Goal: Task Accomplishment & Management: Manage account settings

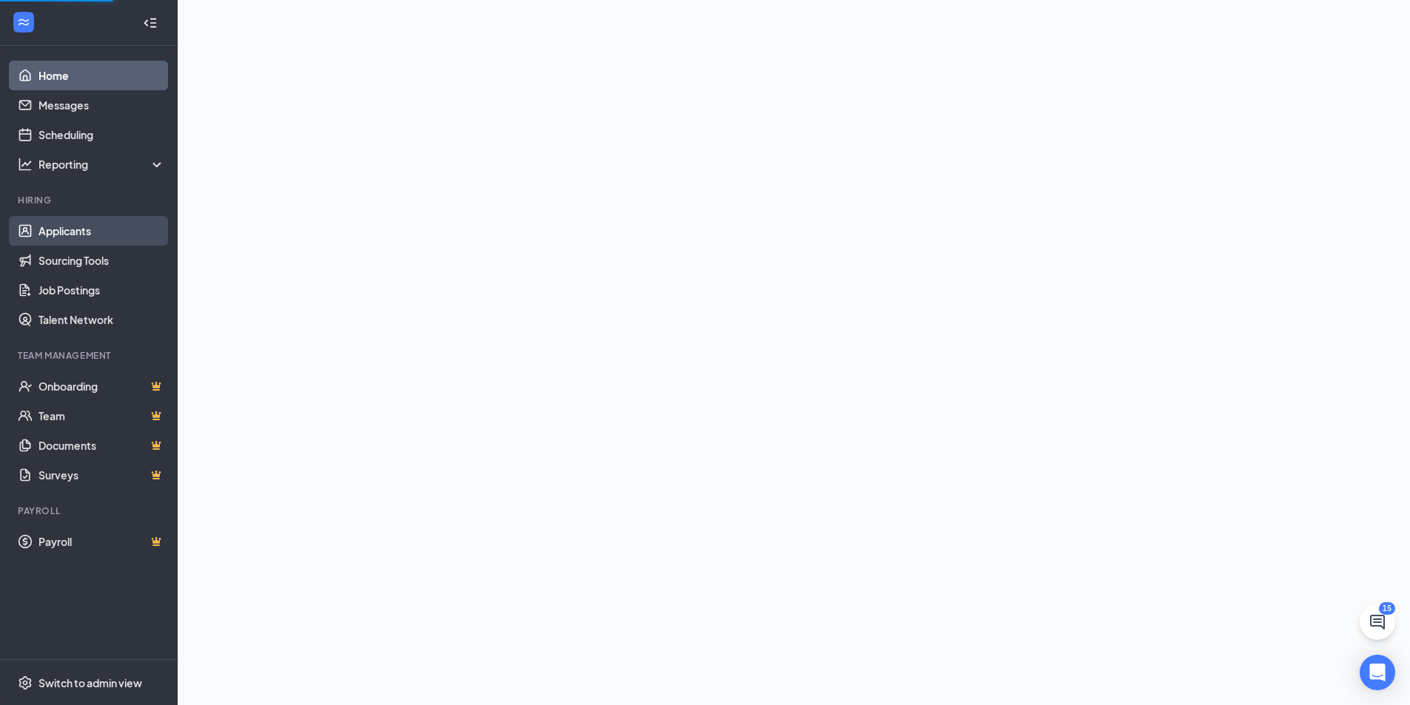
click at [85, 227] on link "Applicants" at bounding box center [101, 231] width 127 height 30
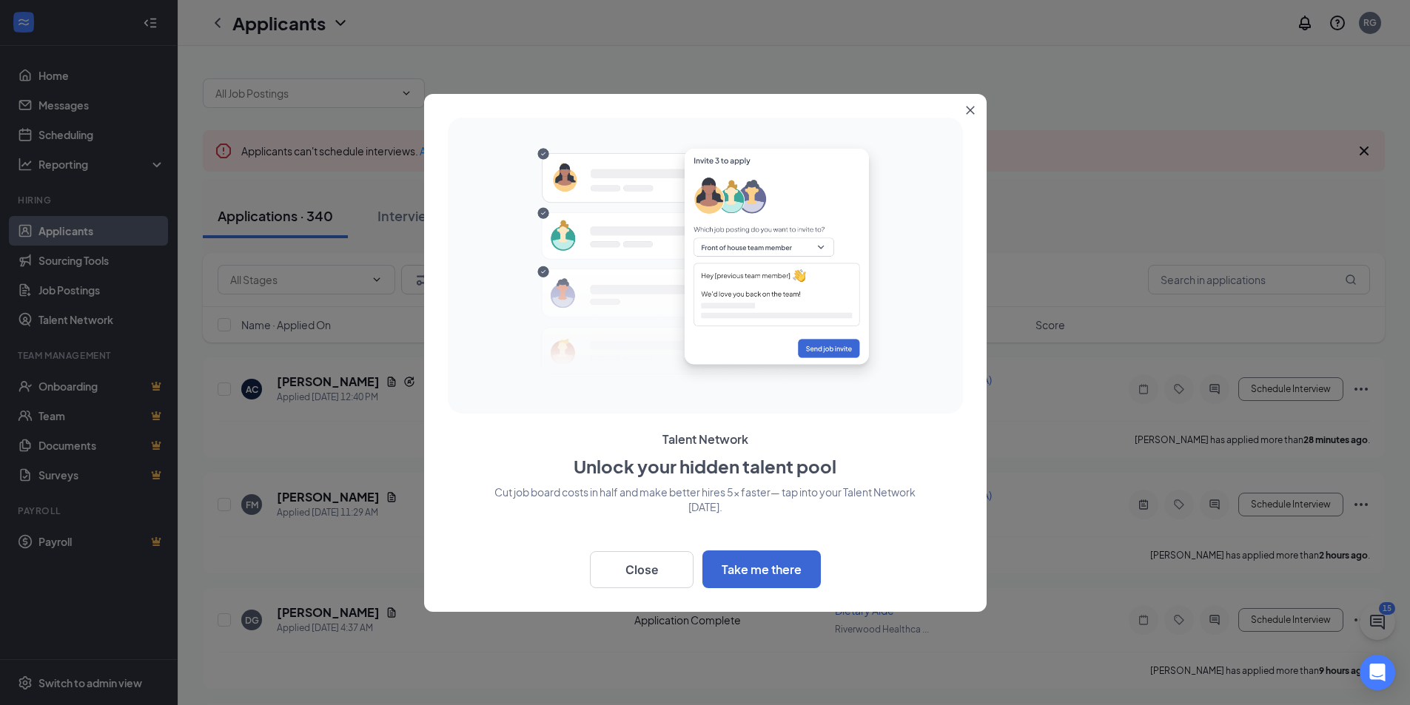
click at [969, 110] on icon "Close" at bounding box center [970, 110] width 8 height 8
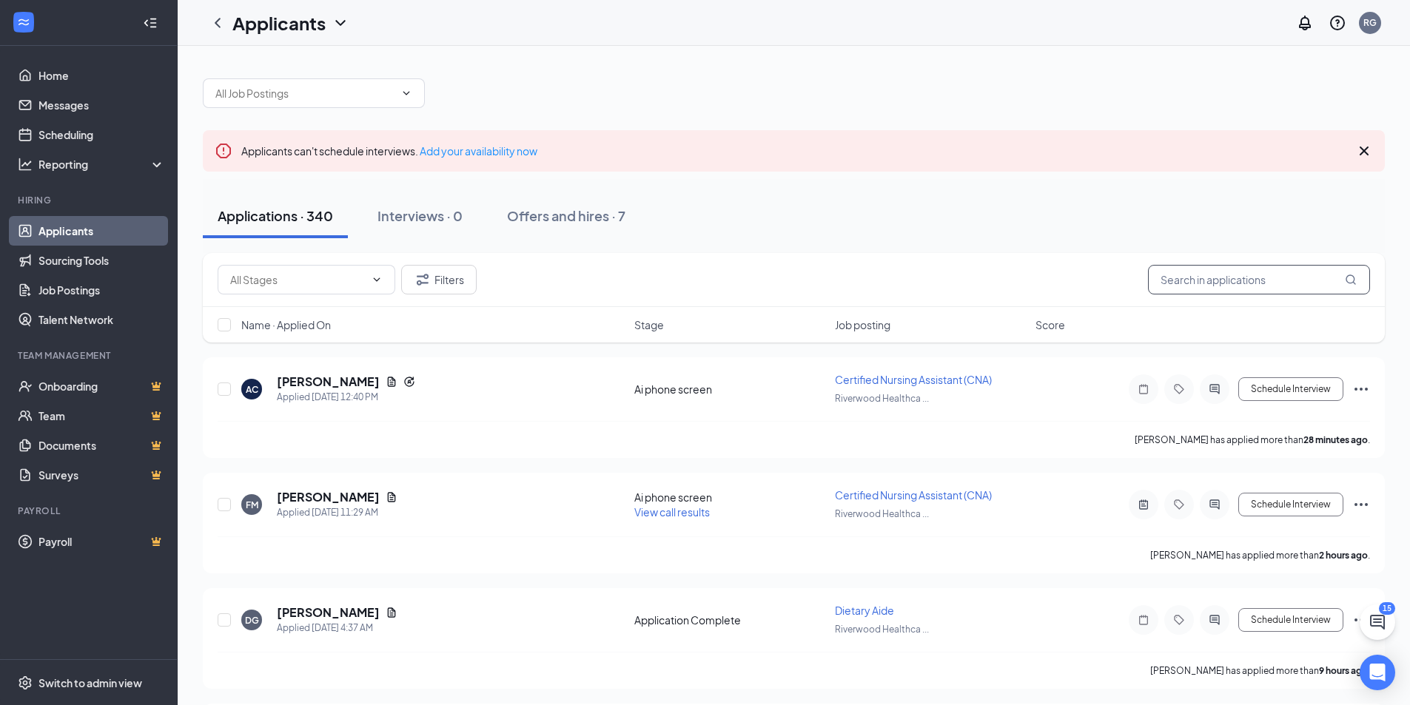
click at [1225, 278] on input "text" at bounding box center [1259, 280] width 222 height 30
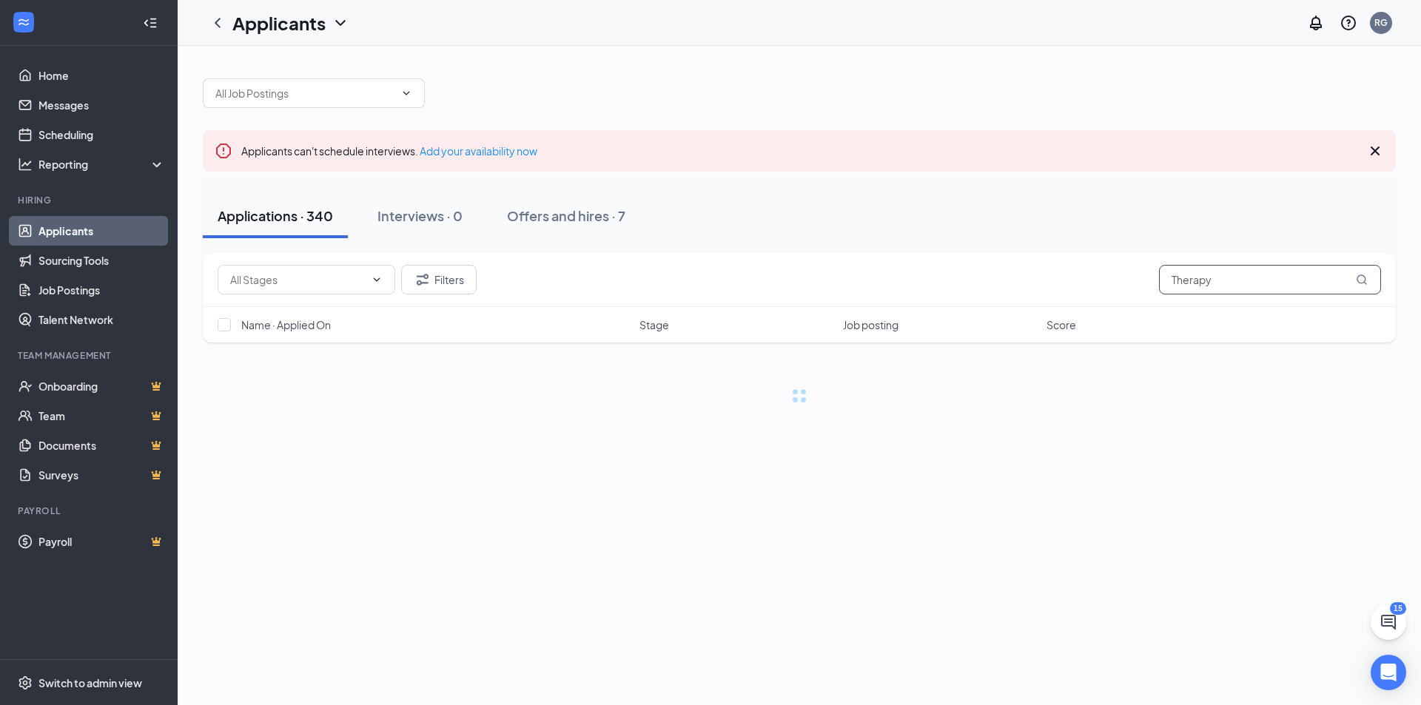
click at [1356, 276] on icon "MagnifyingGlass" at bounding box center [1362, 280] width 12 height 12
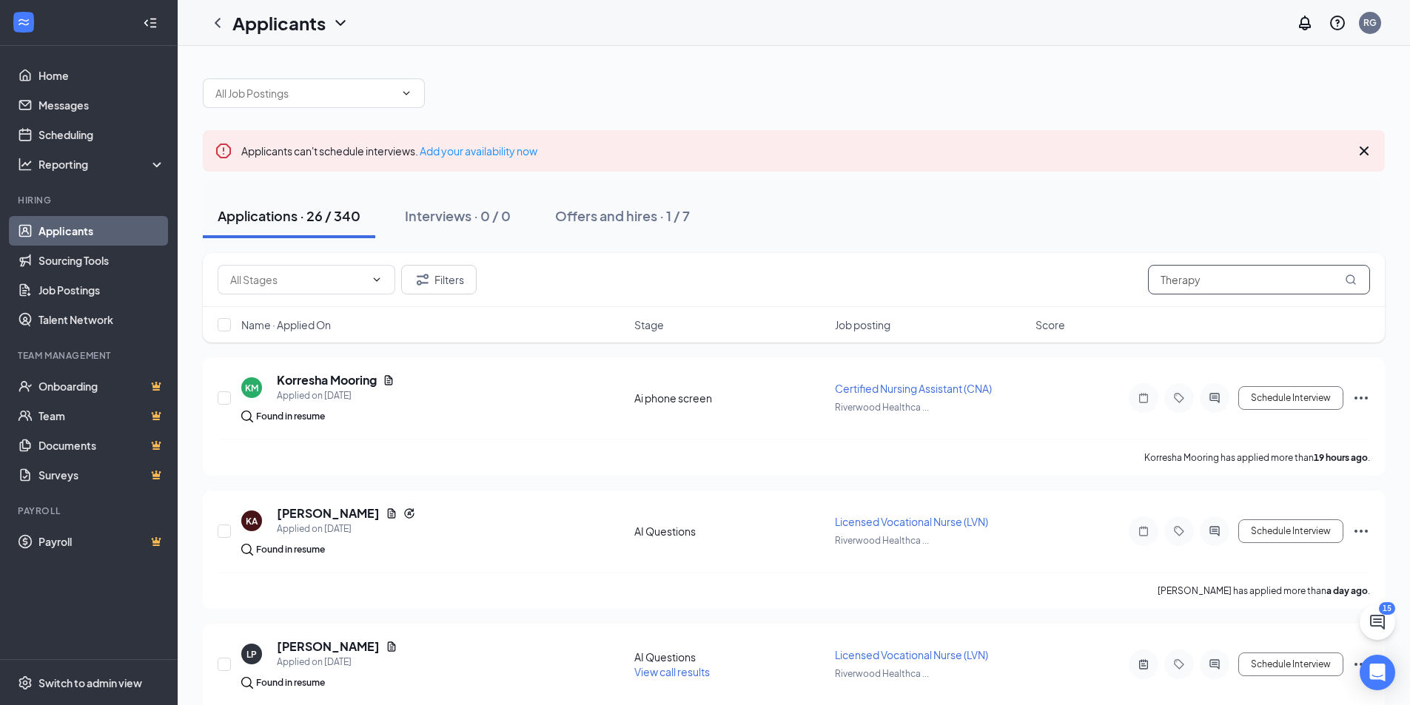
drag, startPoint x: 1237, startPoint y: 287, endPoint x: 1140, endPoint y: 289, distance: 97.0
click at [1140, 289] on div "Filters Therapy" at bounding box center [794, 280] width 1152 height 30
drag, startPoint x: 1217, startPoint y: 285, endPoint x: 1084, endPoint y: 293, distance: 132.7
click at [1084, 293] on div "Filters Therapy" at bounding box center [794, 280] width 1152 height 30
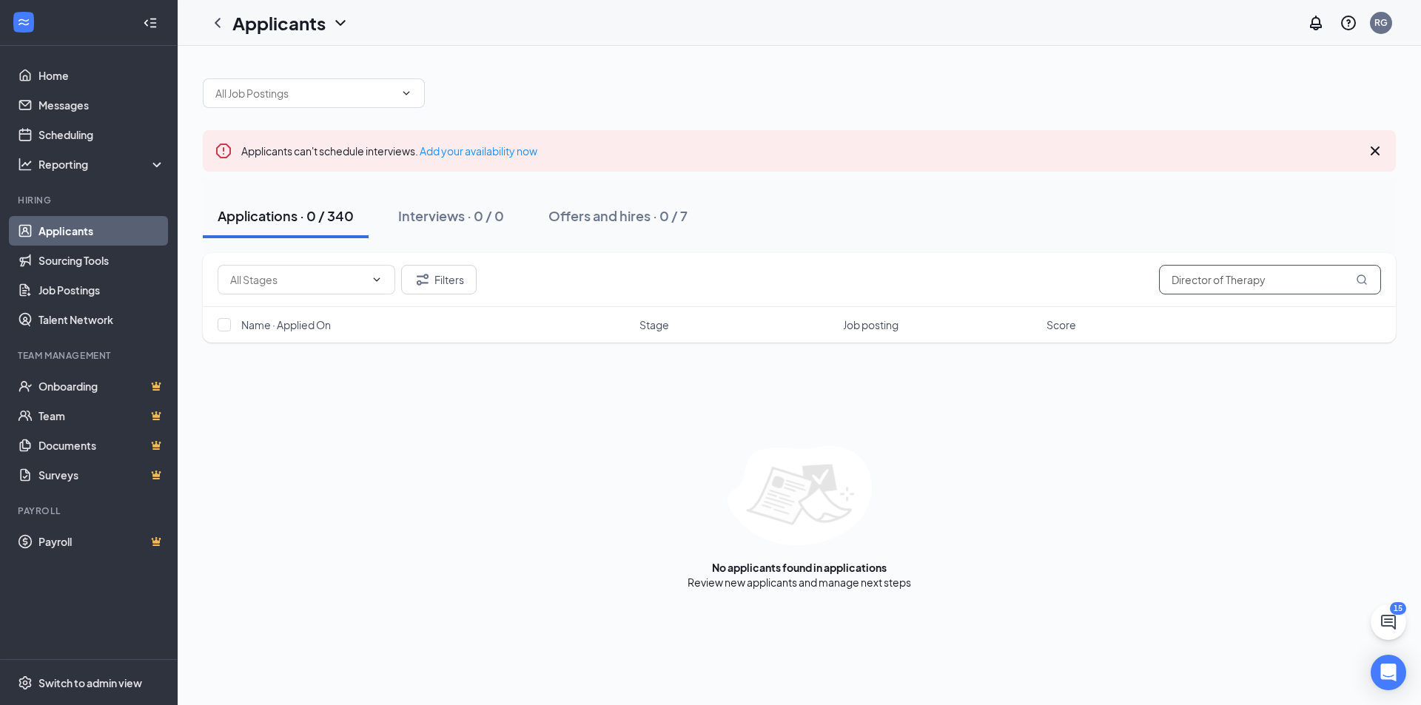
type input "Director of Therapy"
click at [1358, 280] on icon "MagnifyingGlass" at bounding box center [1362, 280] width 12 height 12
click at [93, 292] on link "Job Postings" at bounding box center [101, 290] width 127 height 30
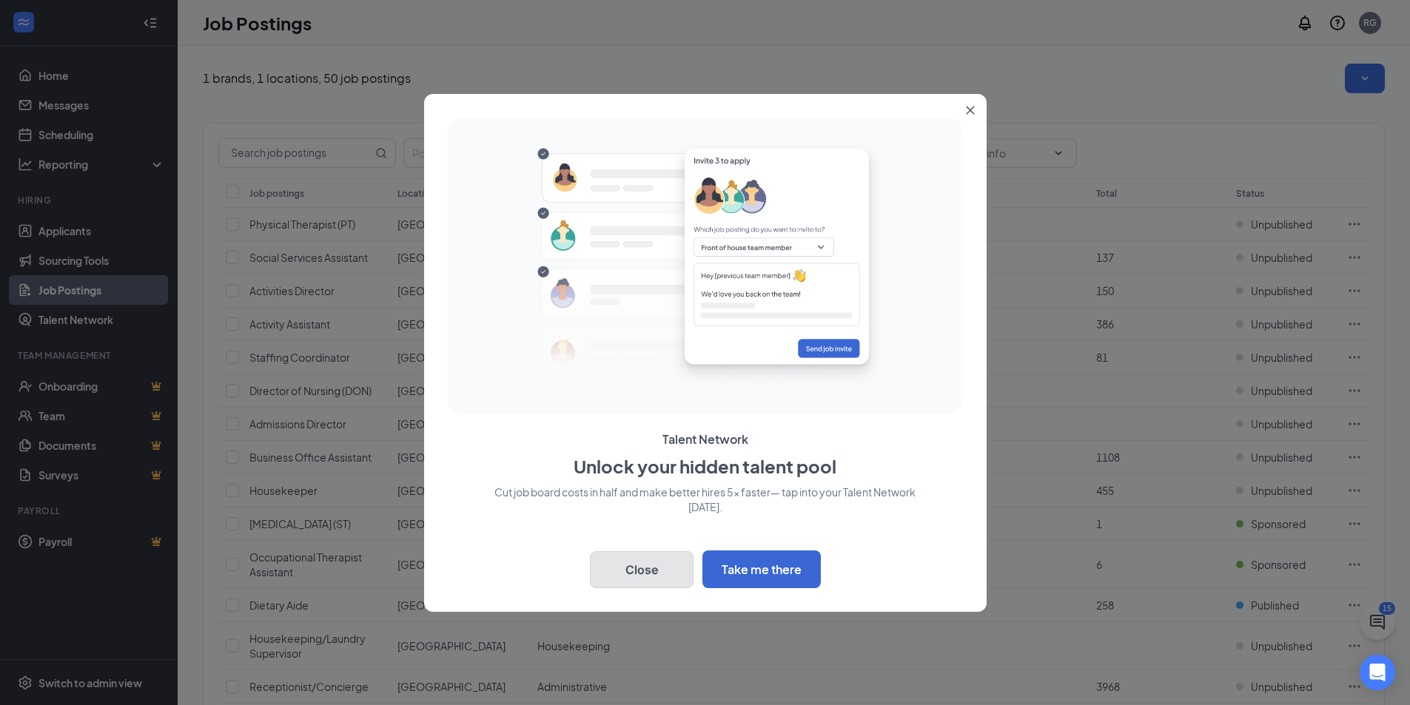
click at [658, 573] on button "Close" at bounding box center [642, 569] width 104 height 37
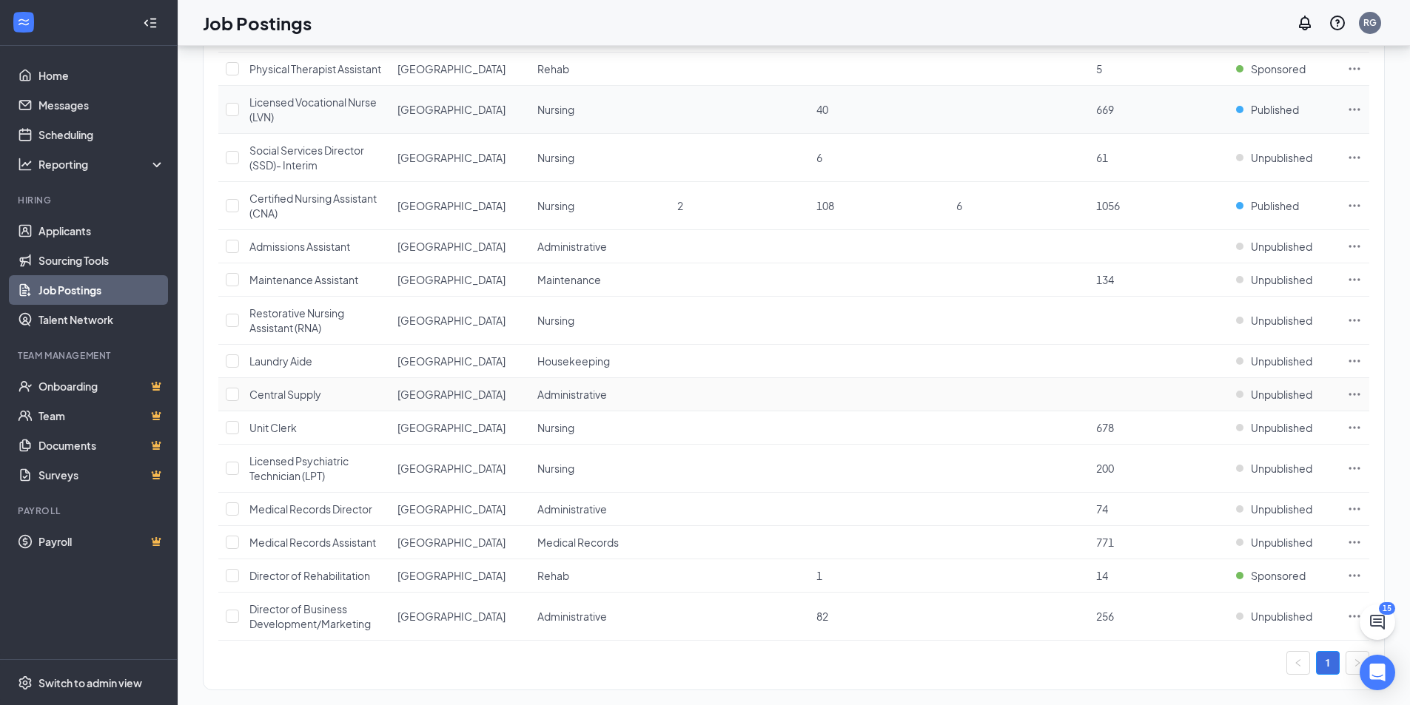
scroll to position [1516, 0]
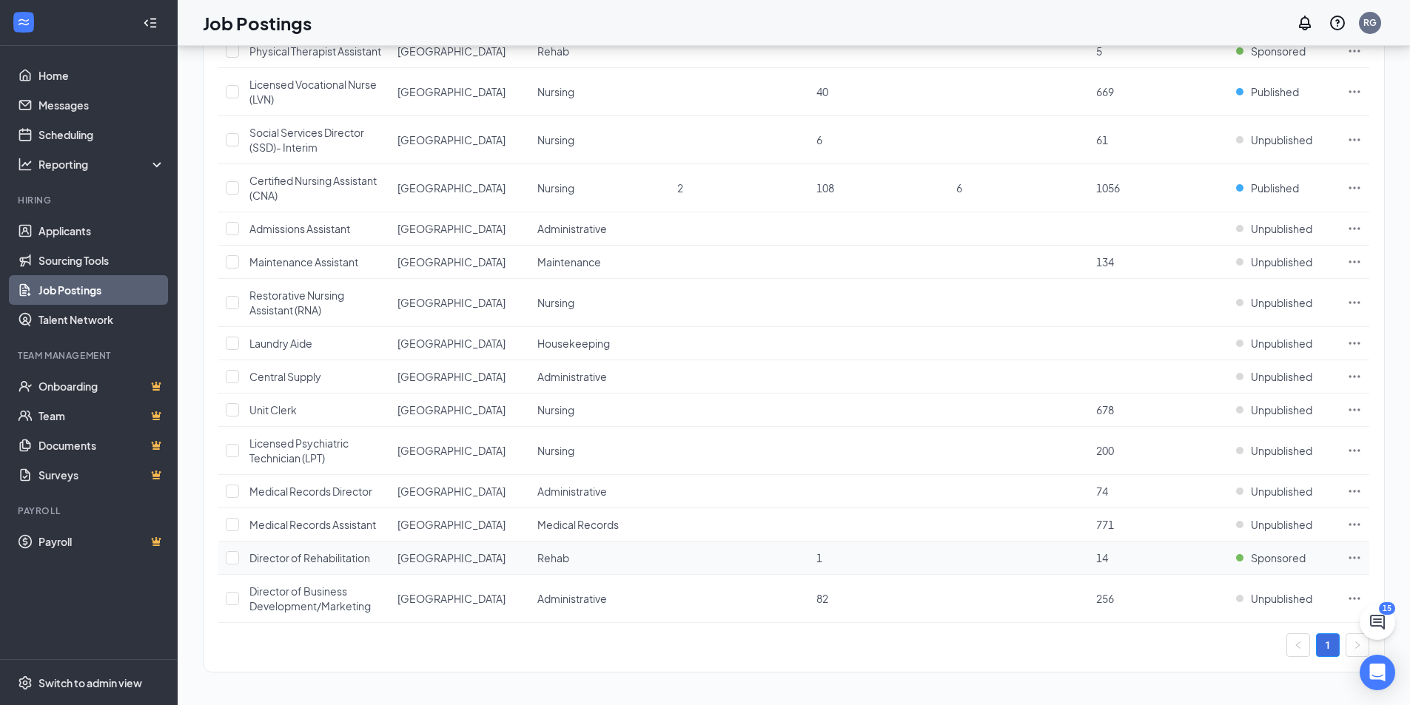
click at [325, 556] on span "Director of Rehabilitation" at bounding box center [309, 557] width 121 height 13
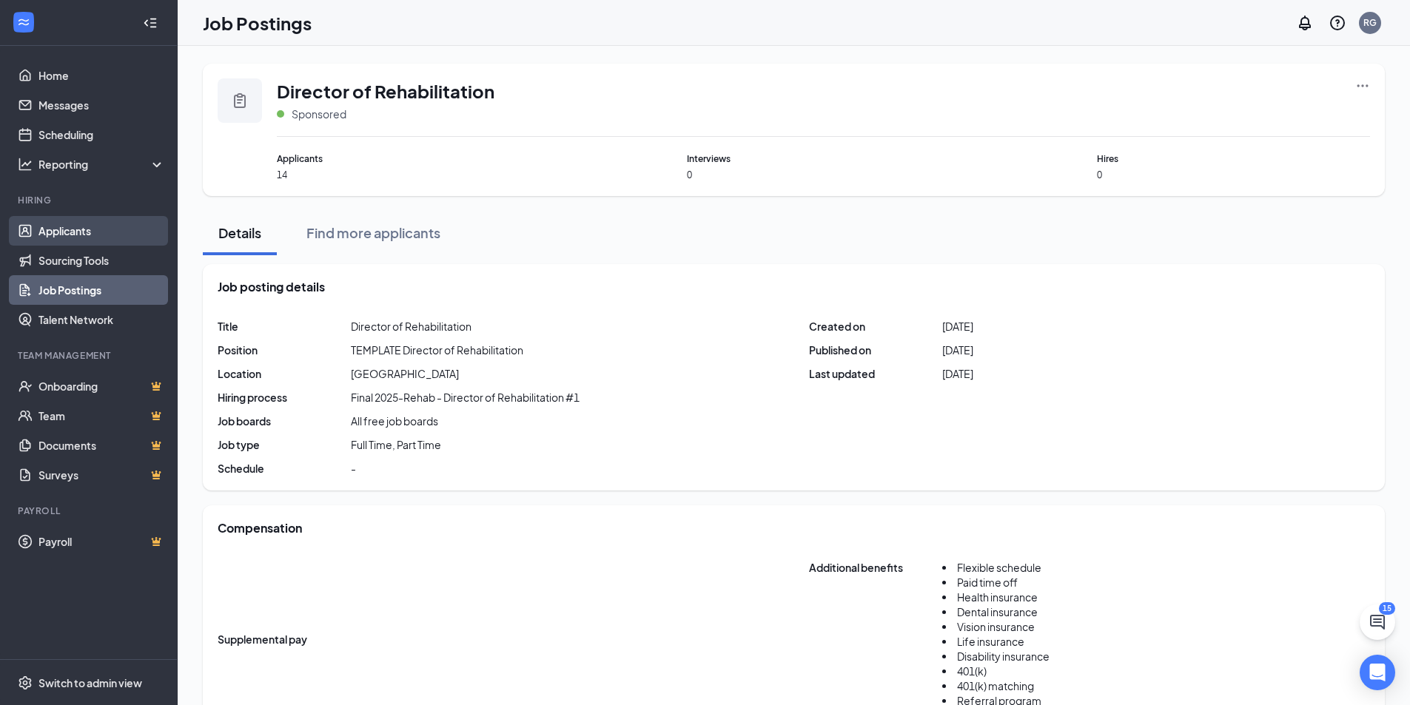
click at [93, 239] on link "Applicants" at bounding box center [101, 231] width 127 height 30
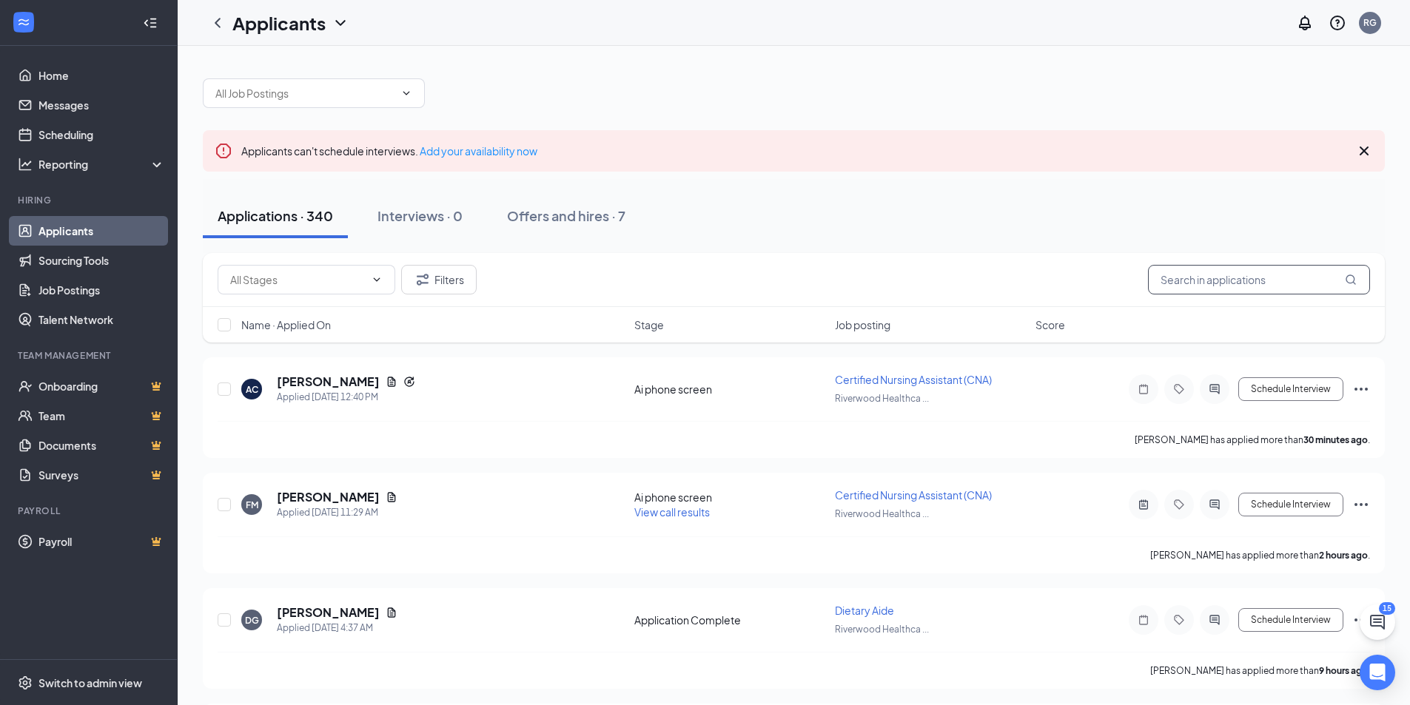
click at [1217, 269] on input "text" at bounding box center [1259, 280] width 222 height 30
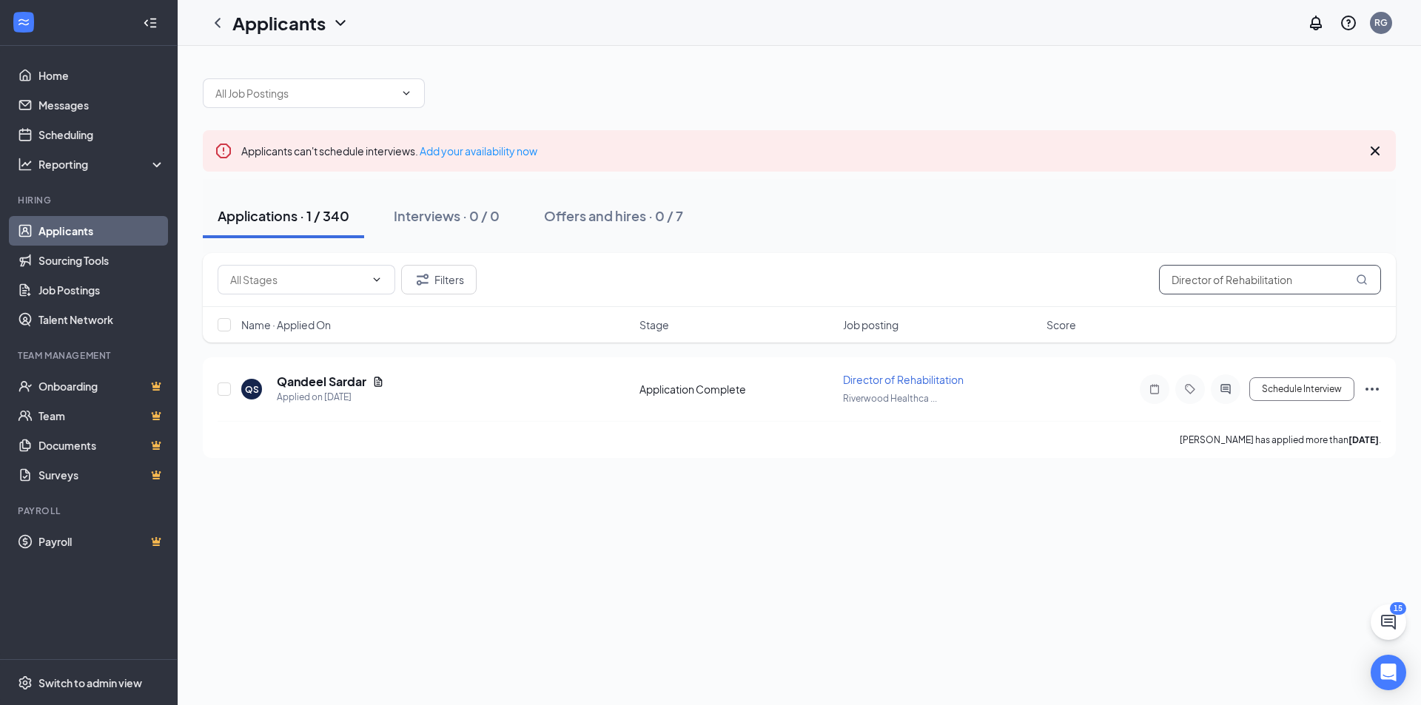
type input "Director of Rehabilitation"
click at [948, 374] on span "Director of Rehabilitation" at bounding box center [903, 379] width 121 height 13
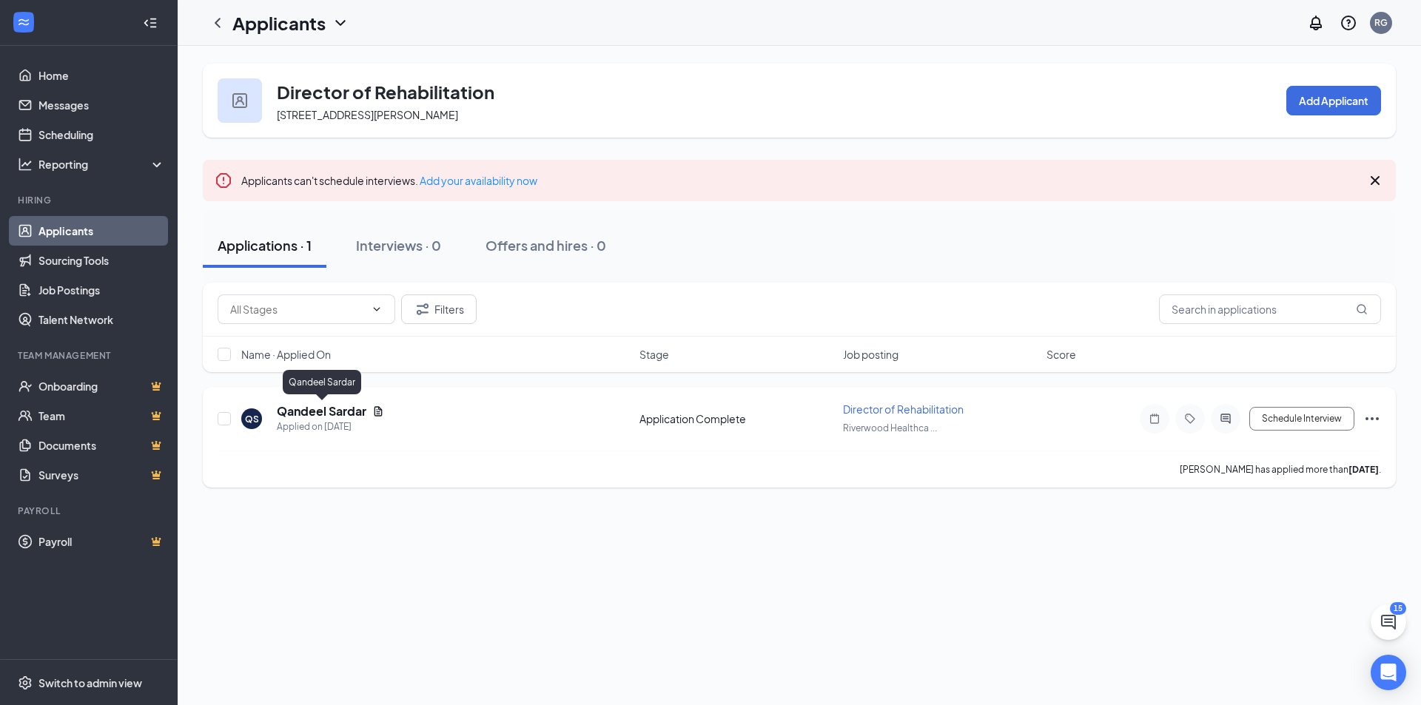
click at [340, 415] on h5 "Qandeel Sardar" at bounding box center [322, 411] width 90 height 16
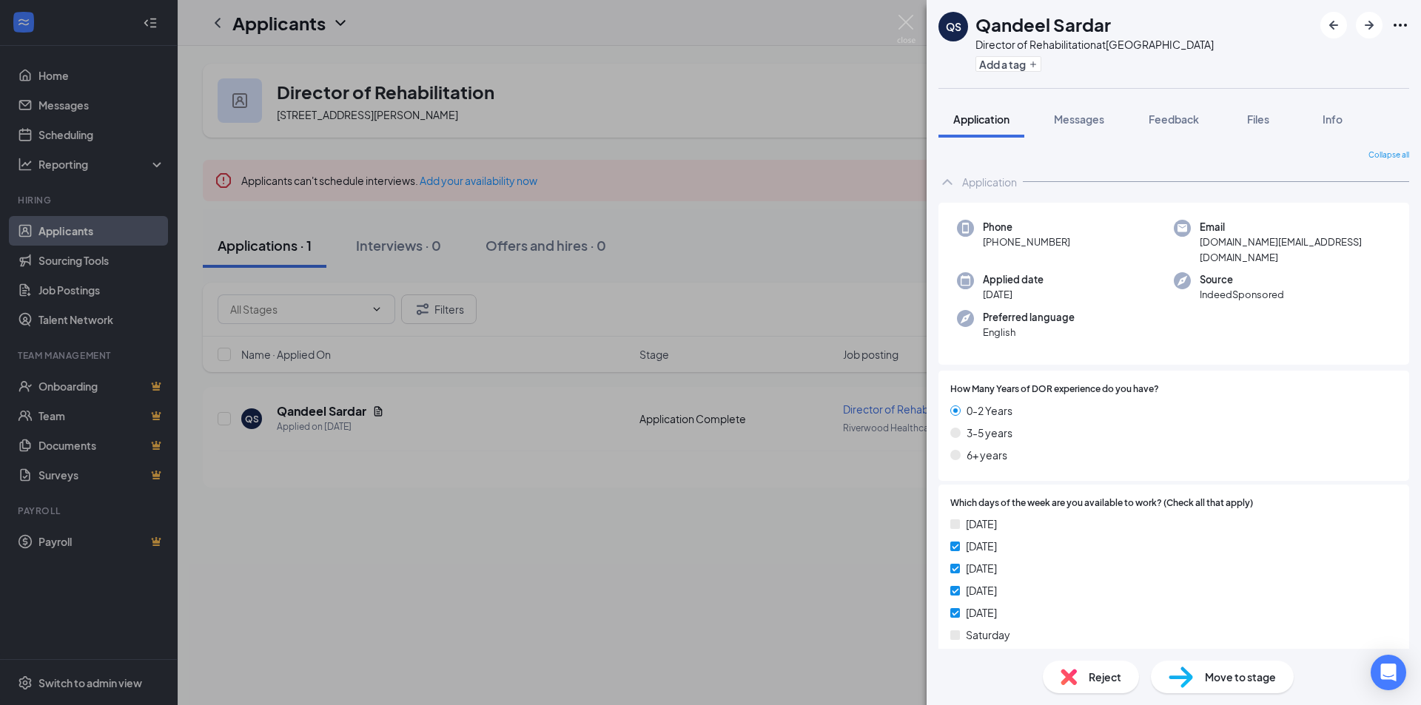
click at [380, 406] on div "QS Qandeel Sardar Director of Rehabilitation at Riverwood Healthcare Center Add…" at bounding box center [710, 352] width 1421 height 705
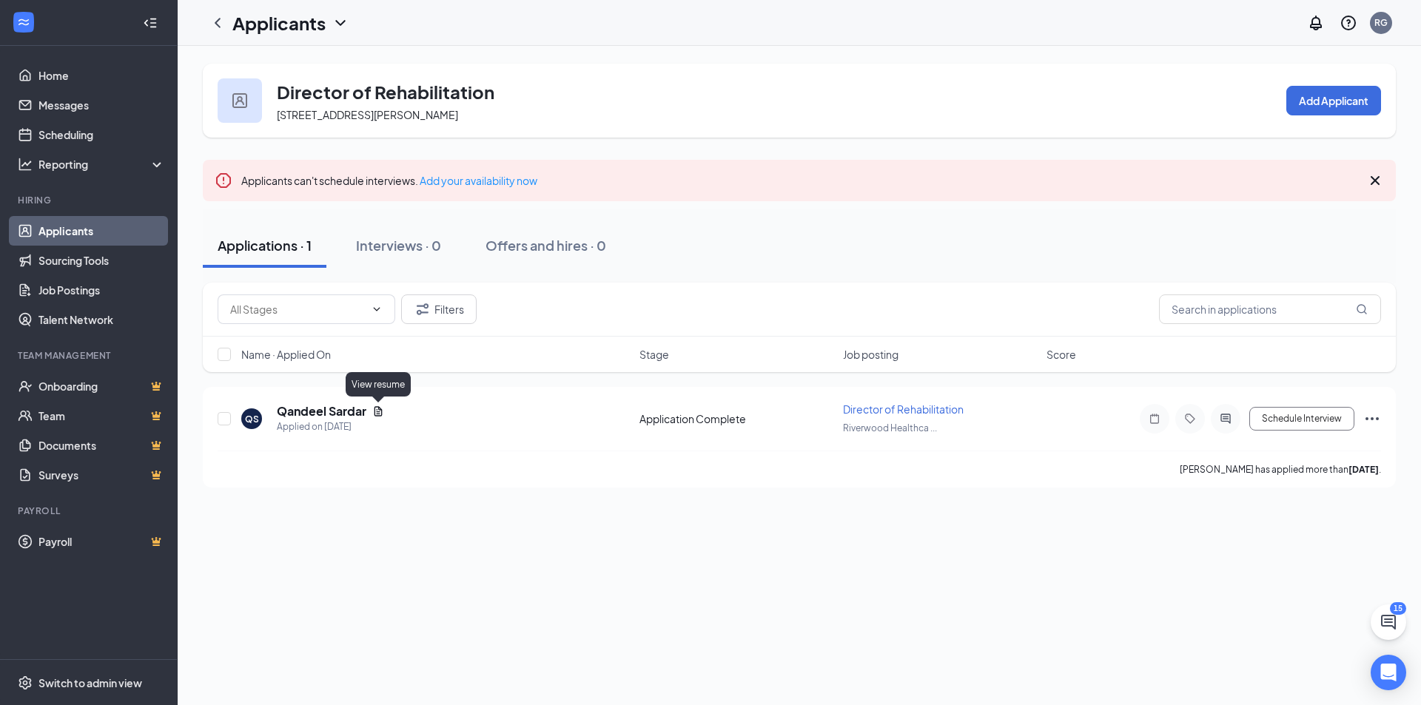
click at [377, 406] on icon "Document" at bounding box center [378, 412] width 12 height 12
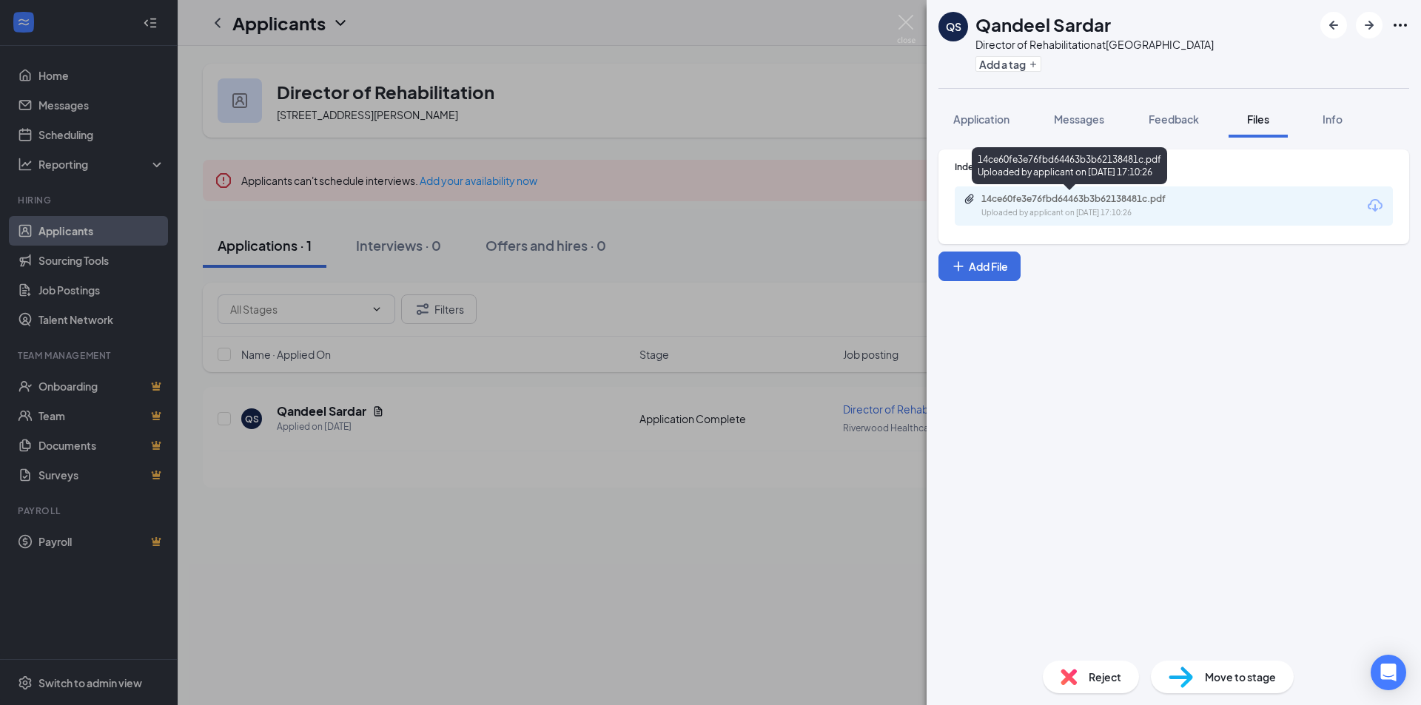
click at [1060, 209] on div "Uploaded by applicant on Aug 15, 2025 at 17:10:26" at bounding box center [1092, 213] width 222 height 12
click at [905, 15] on img at bounding box center [906, 29] width 19 height 29
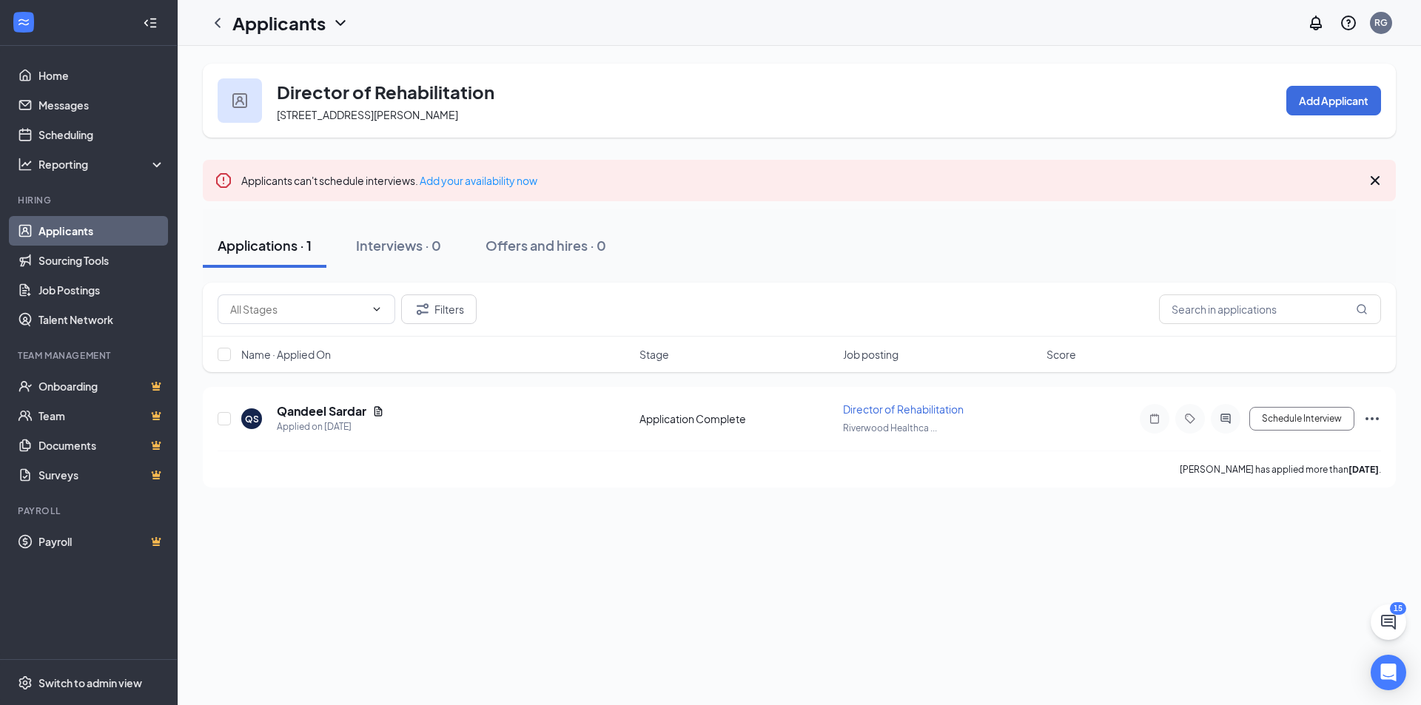
click at [1379, 178] on icon "Cross" at bounding box center [1375, 181] width 18 height 18
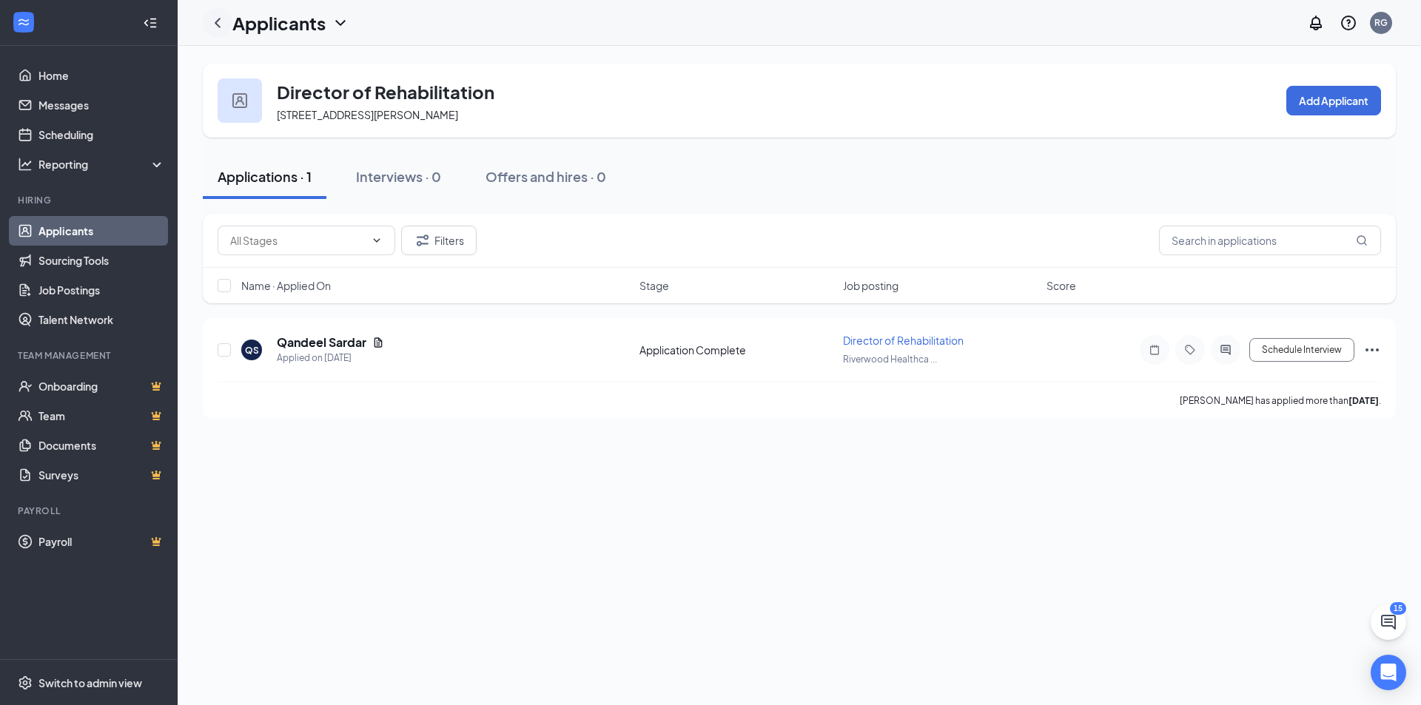
click at [221, 21] on icon "ChevronLeft" at bounding box center [218, 23] width 18 height 18
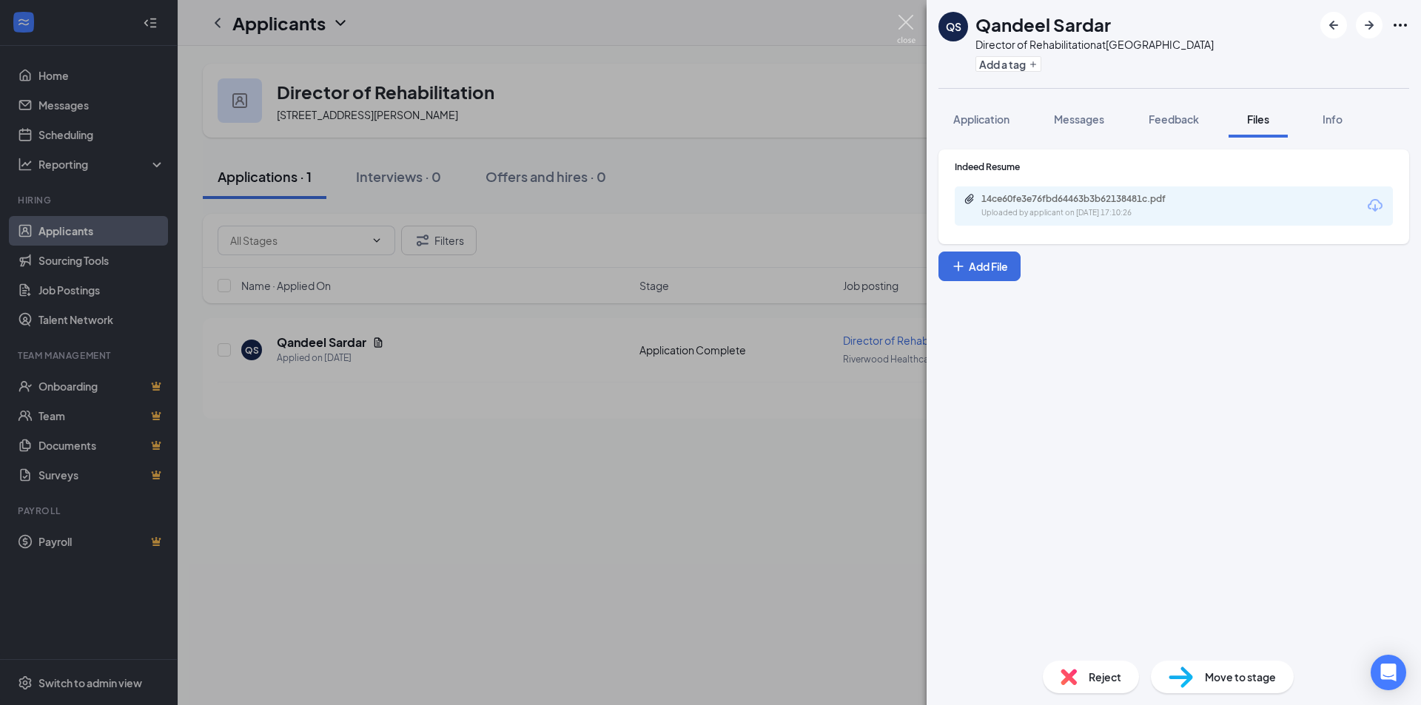
click at [910, 24] on img at bounding box center [906, 29] width 19 height 29
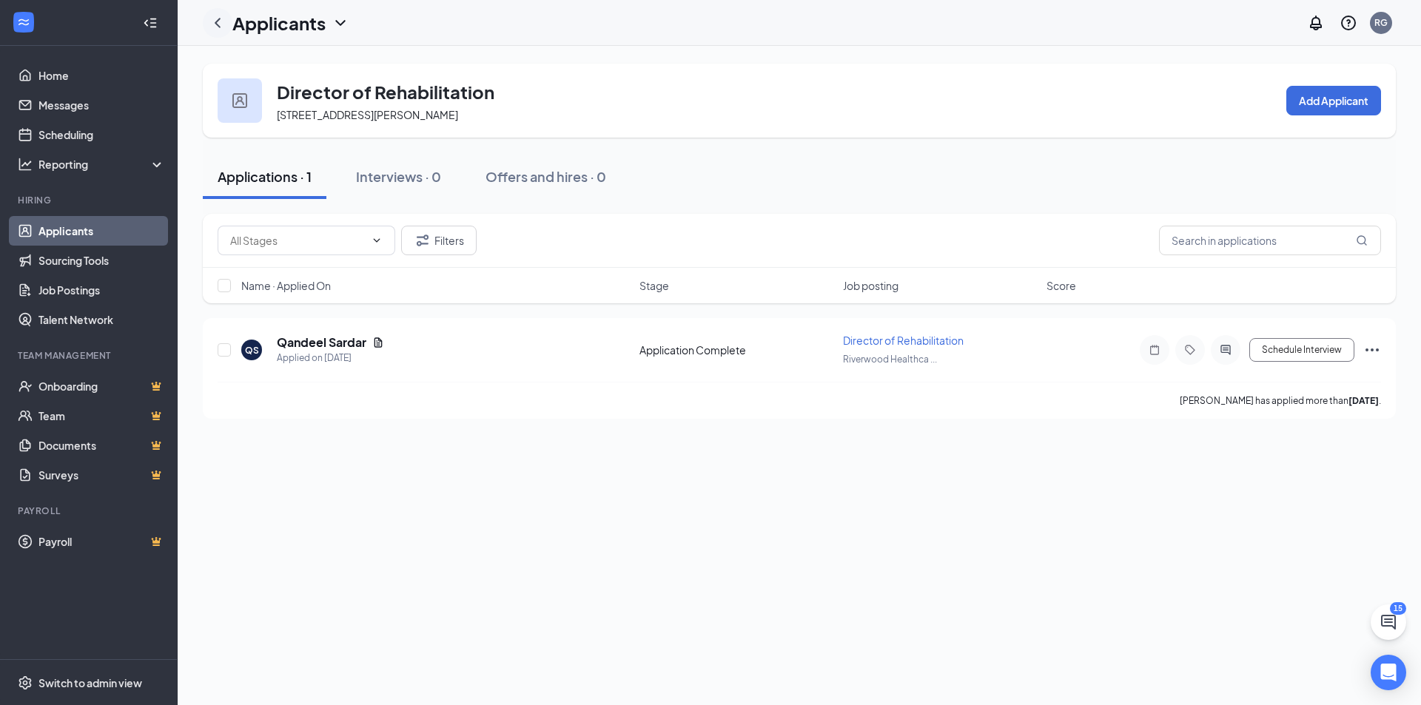
click at [220, 19] on icon "ChevronLeft" at bounding box center [218, 23] width 6 height 10
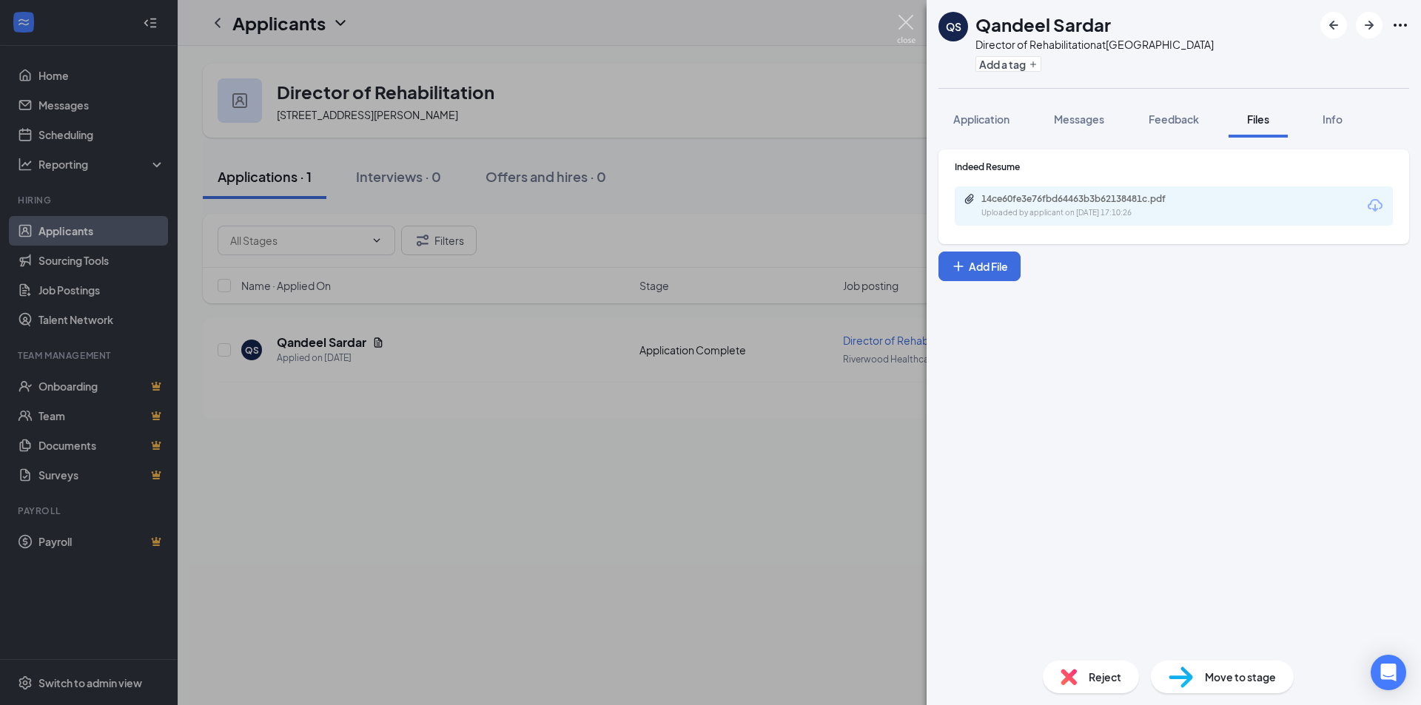
click at [910, 22] on img at bounding box center [906, 29] width 19 height 29
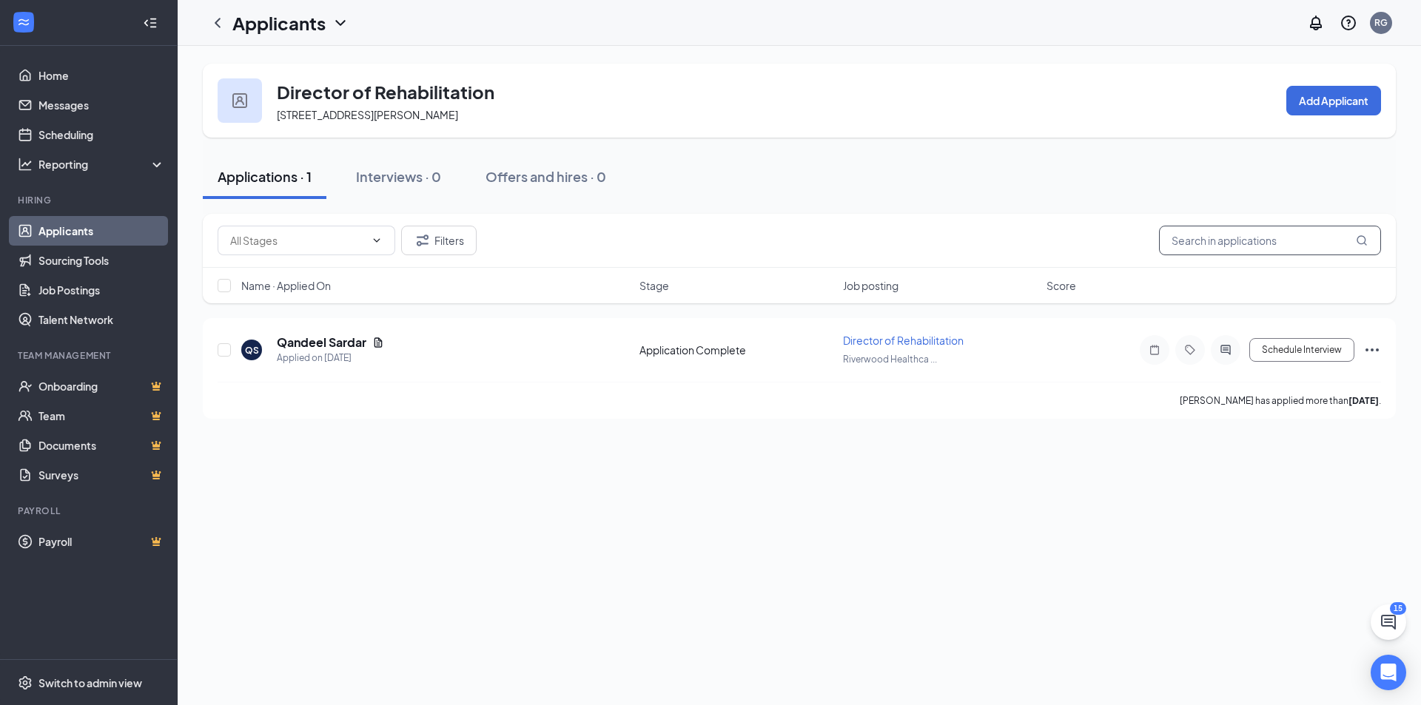
click at [1273, 229] on input "text" at bounding box center [1270, 241] width 222 height 30
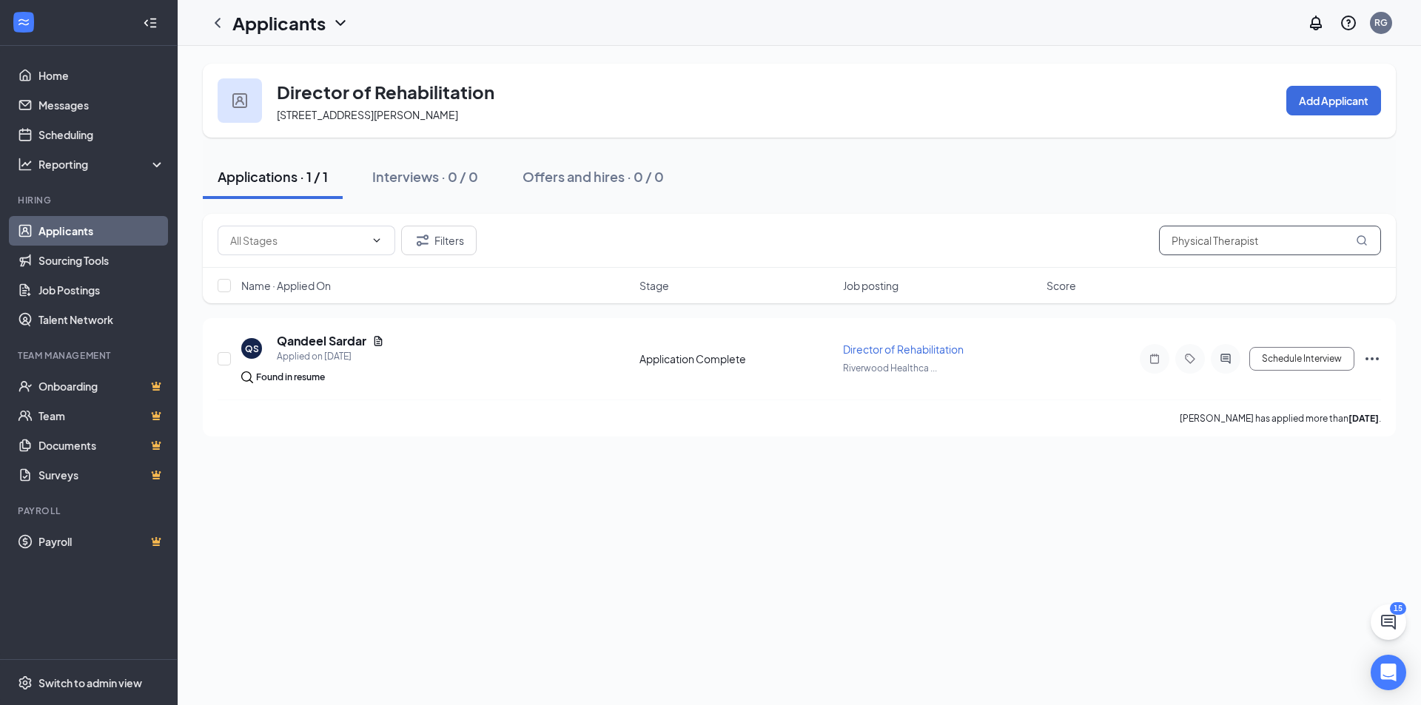
drag, startPoint x: 1270, startPoint y: 240, endPoint x: 1134, endPoint y: 238, distance: 135.4
click at [1134, 238] on div "Filters Physical Therapist" at bounding box center [799, 241] width 1163 height 30
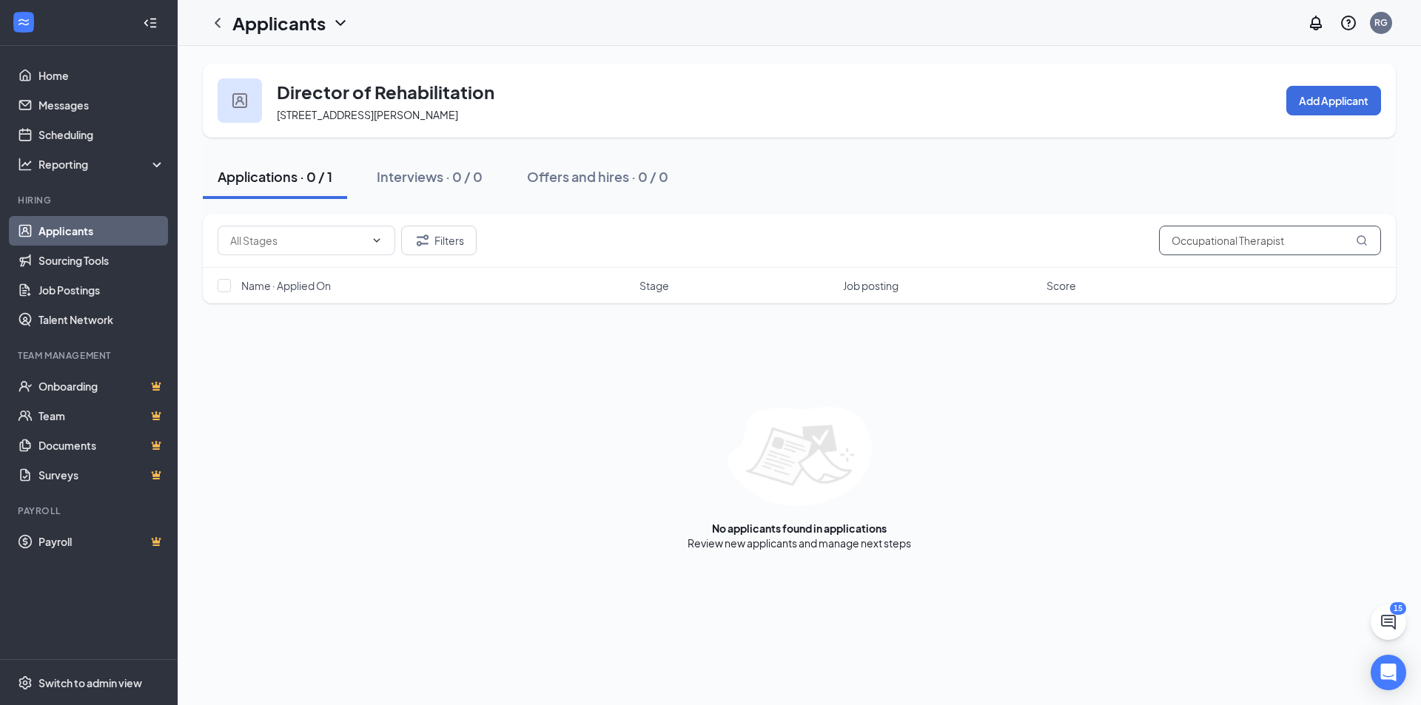
drag, startPoint x: 1291, startPoint y: 242, endPoint x: 1143, endPoint y: 240, distance: 147.3
click at [1143, 240] on div "Filters Occupational Therapist" at bounding box center [799, 241] width 1163 height 30
drag, startPoint x: 1228, startPoint y: 244, endPoint x: 1121, endPoint y: 239, distance: 107.4
click at [1121, 239] on div "Filters PTA" at bounding box center [799, 241] width 1163 height 30
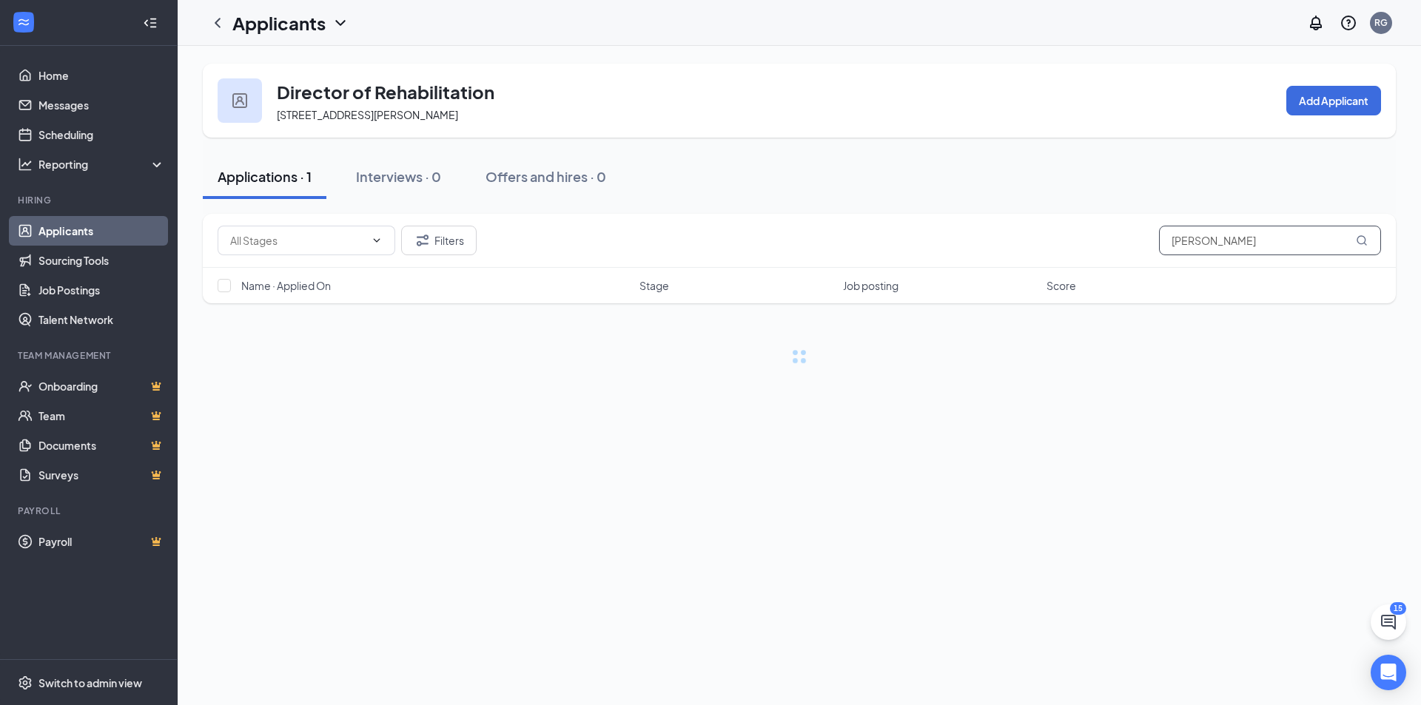
type input "COTA"
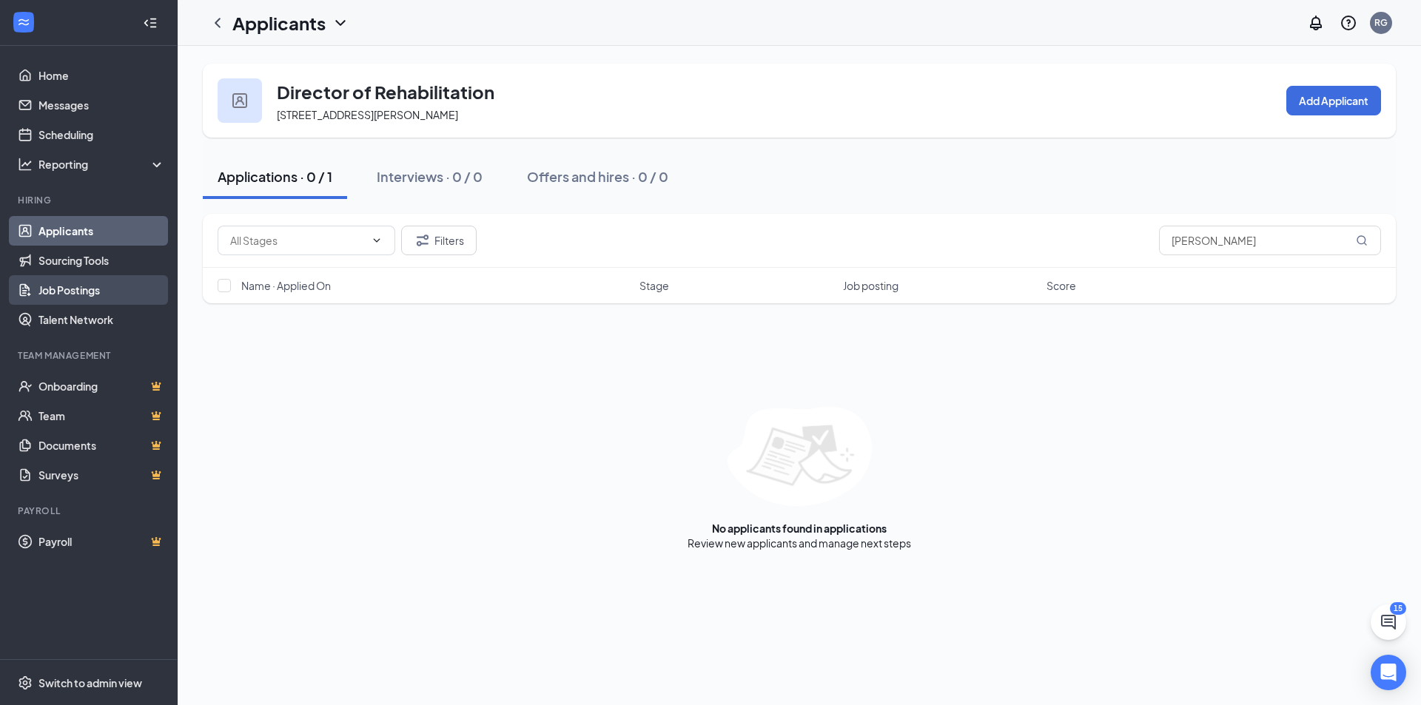
click at [77, 287] on link "Job Postings" at bounding box center [101, 290] width 127 height 30
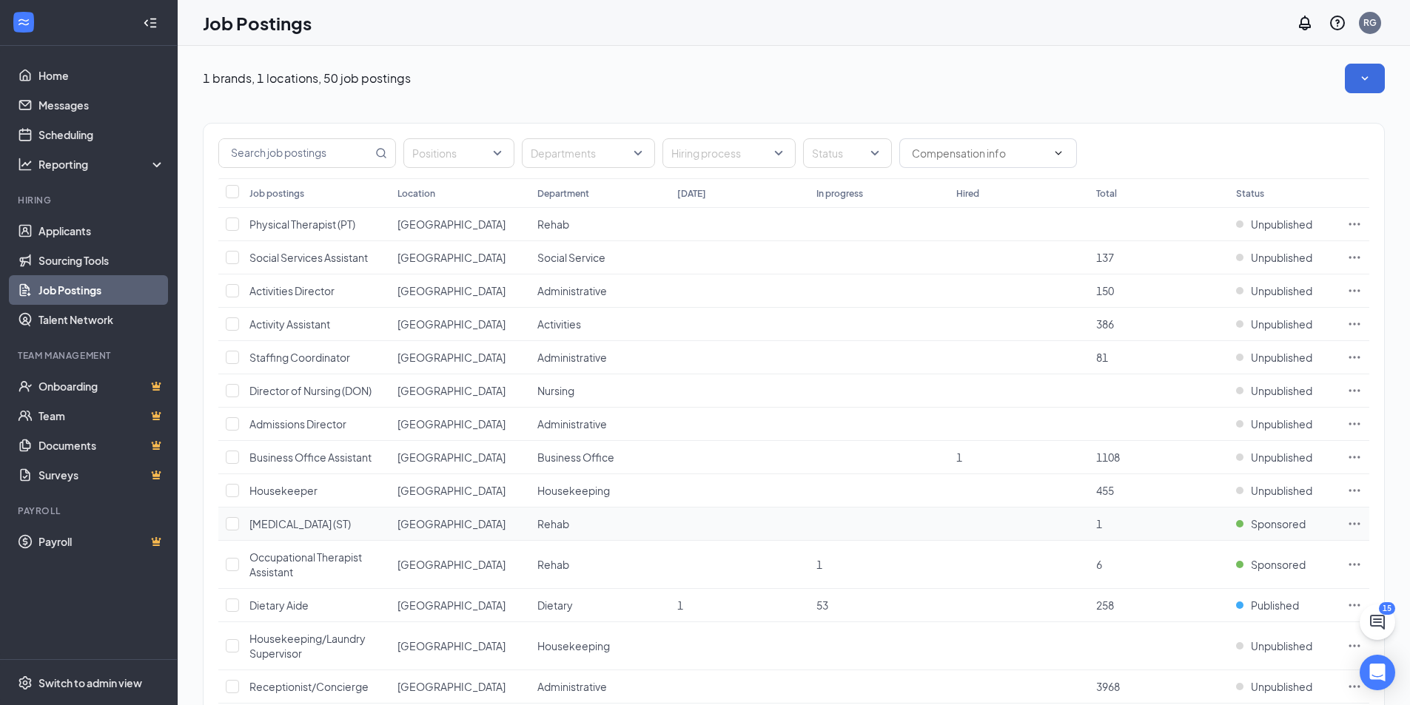
click at [1100, 525] on span "1" at bounding box center [1099, 523] width 6 height 13
click at [291, 522] on span "Speech Therapist (ST)" at bounding box center [299, 523] width 101 height 13
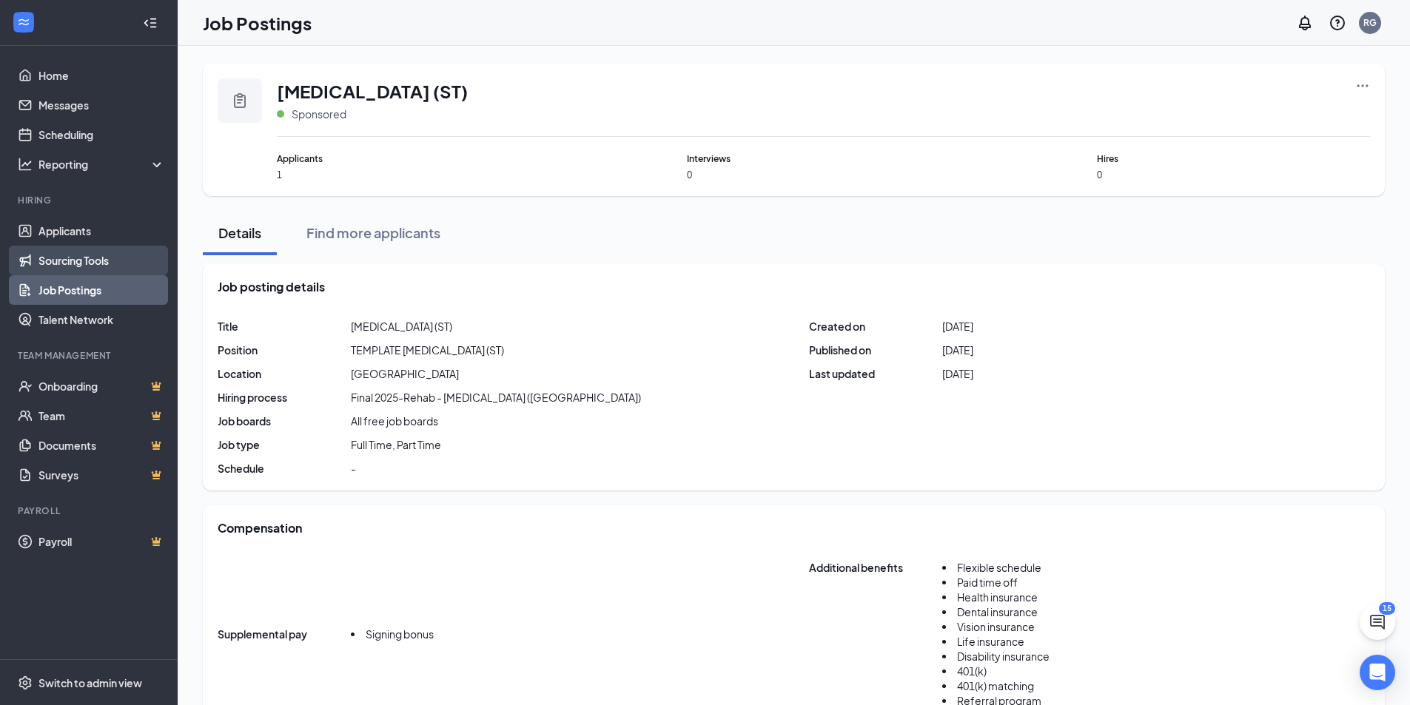
click at [90, 255] on link "Sourcing Tools" at bounding box center [101, 261] width 127 height 30
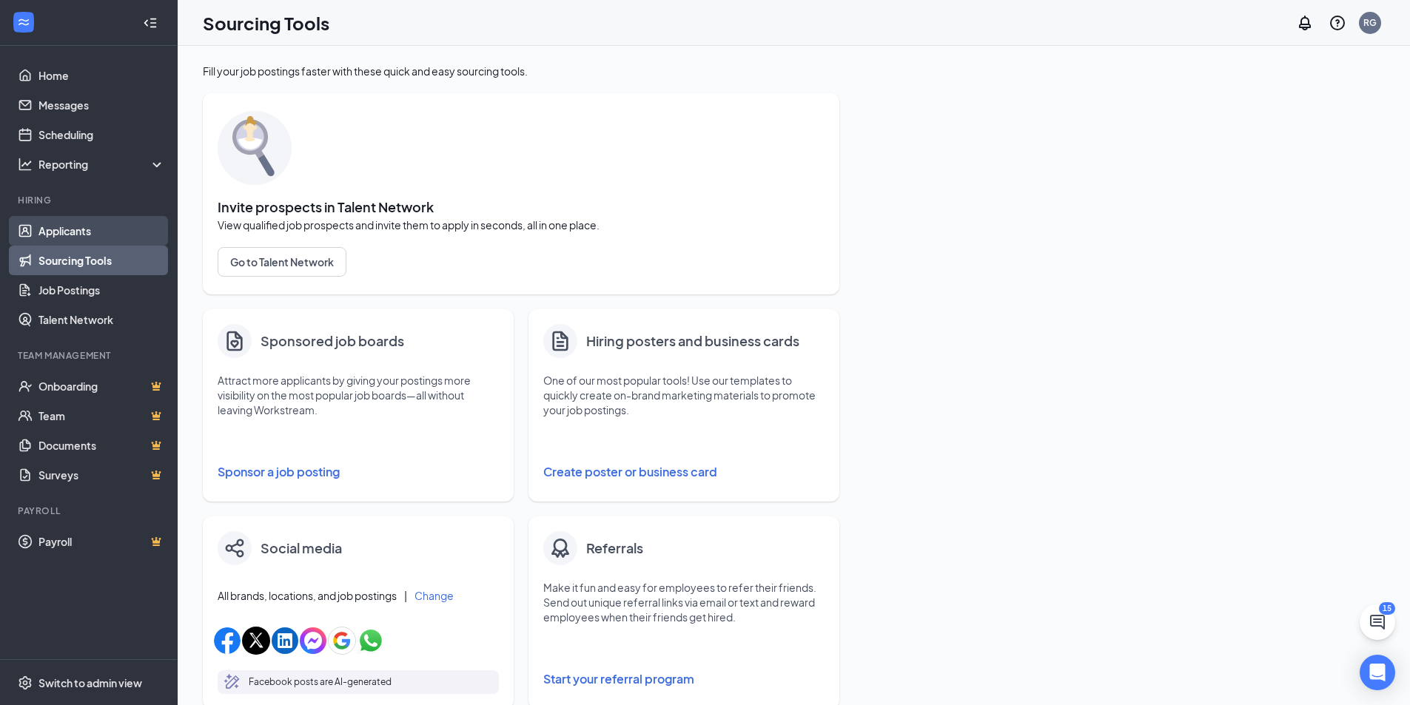
click at [94, 245] on link "Applicants" at bounding box center [101, 231] width 127 height 30
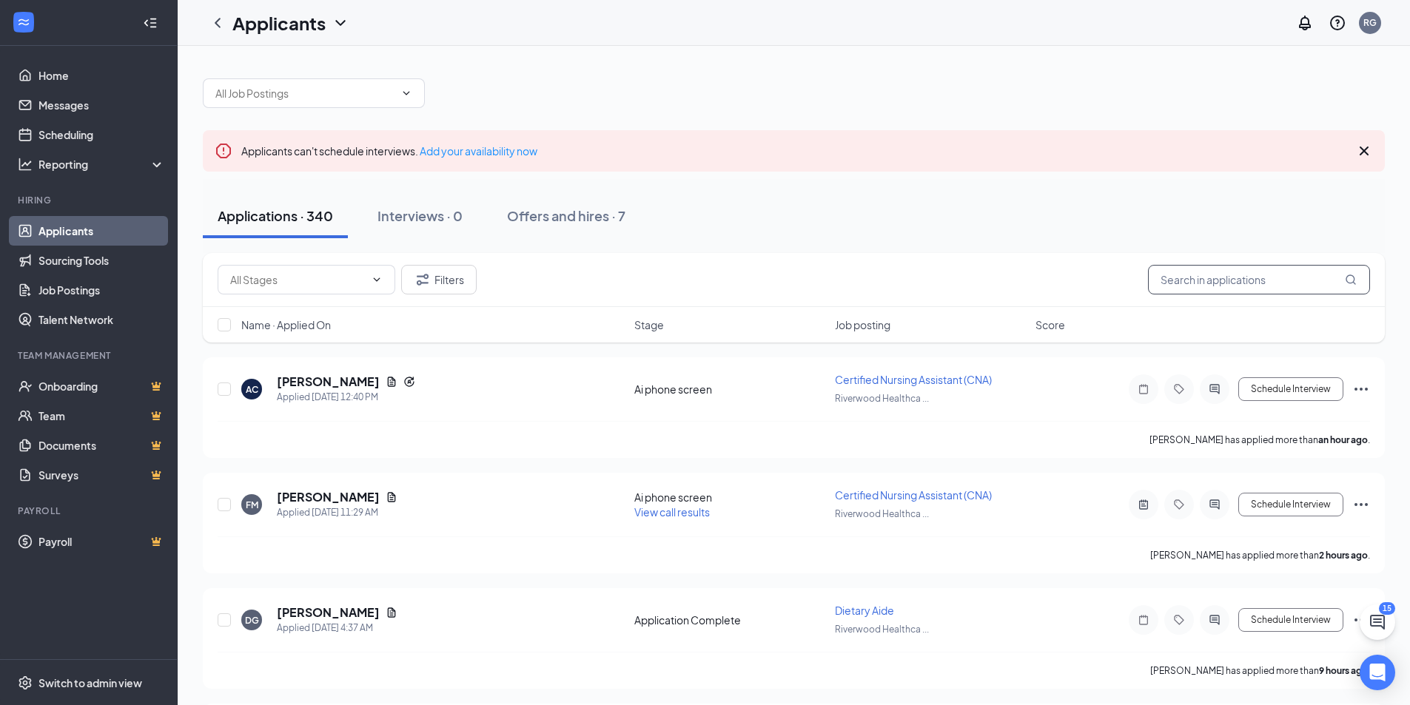
click at [1271, 278] on input "text" at bounding box center [1259, 280] width 222 height 30
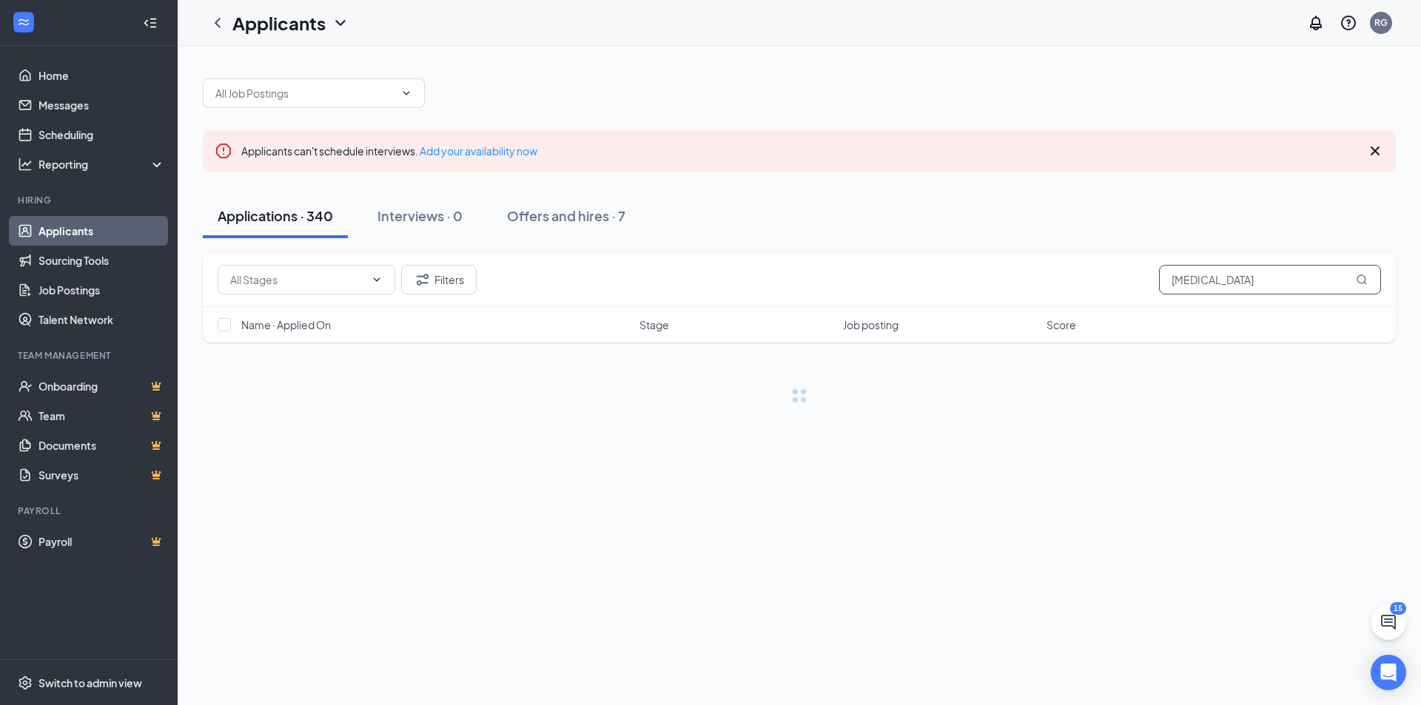
type input "Speech Therapist"
click at [1362, 280] on icon "MagnifyingGlass" at bounding box center [1362, 280] width 12 height 12
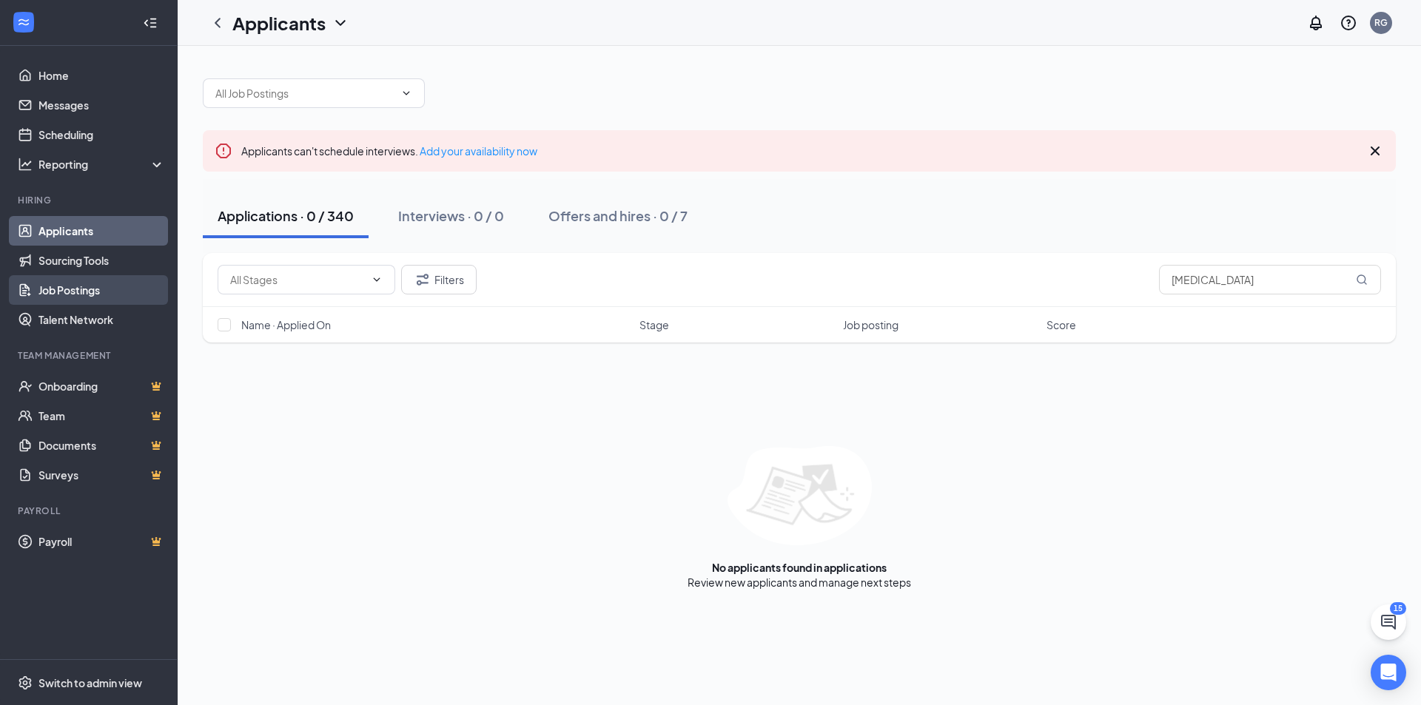
click at [84, 282] on link "Job Postings" at bounding box center [101, 290] width 127 height 30
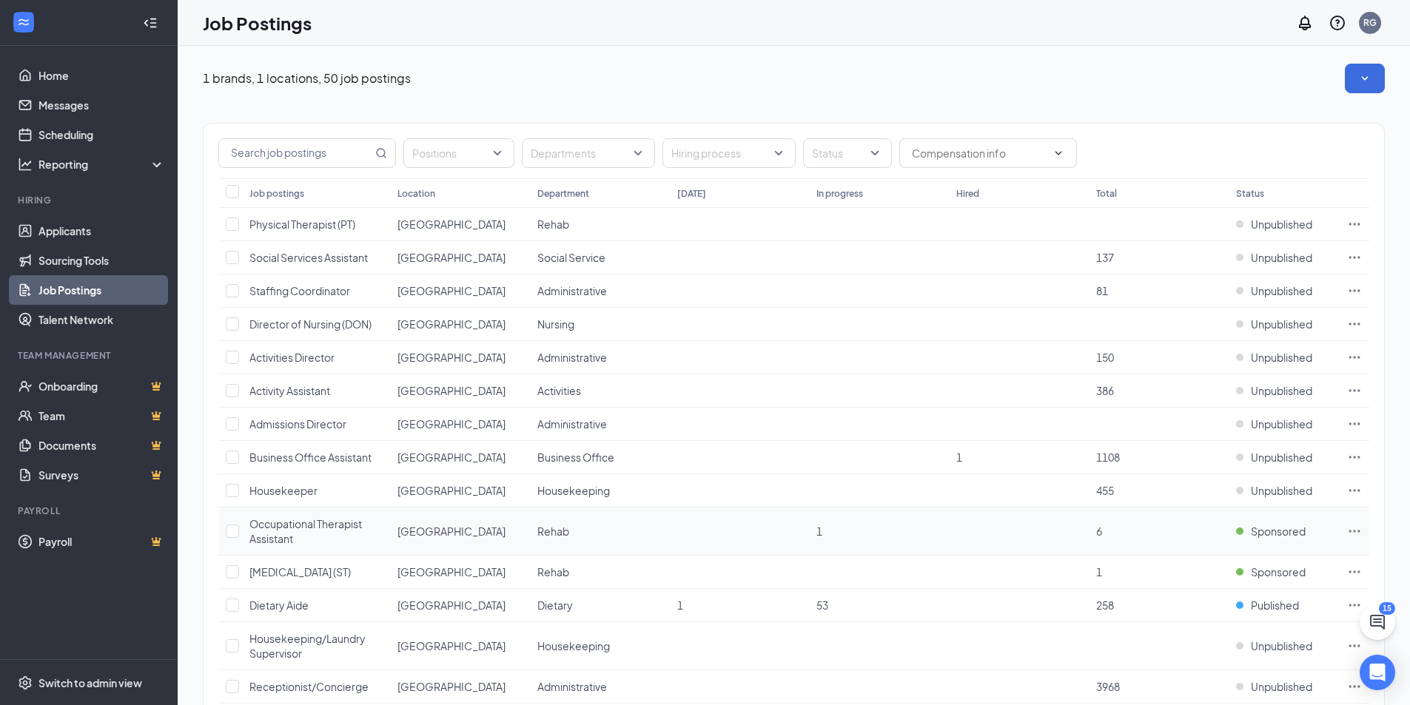
click at [326, 525] on span "Occupational Therapist Assistant" at bounding box center [305, 531] width 112 height 28
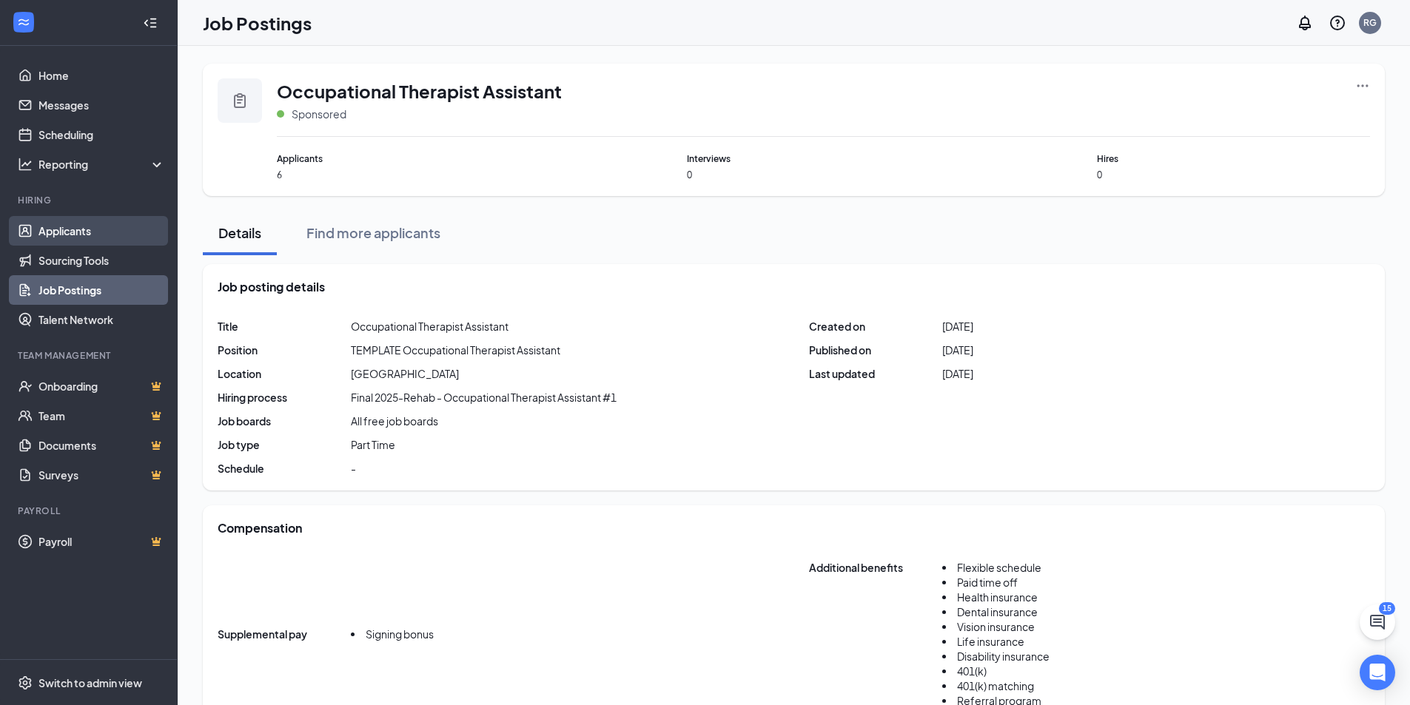
click at [97, 239] on link "Applicants" at bounding box center [101, 231] width 127 height 30
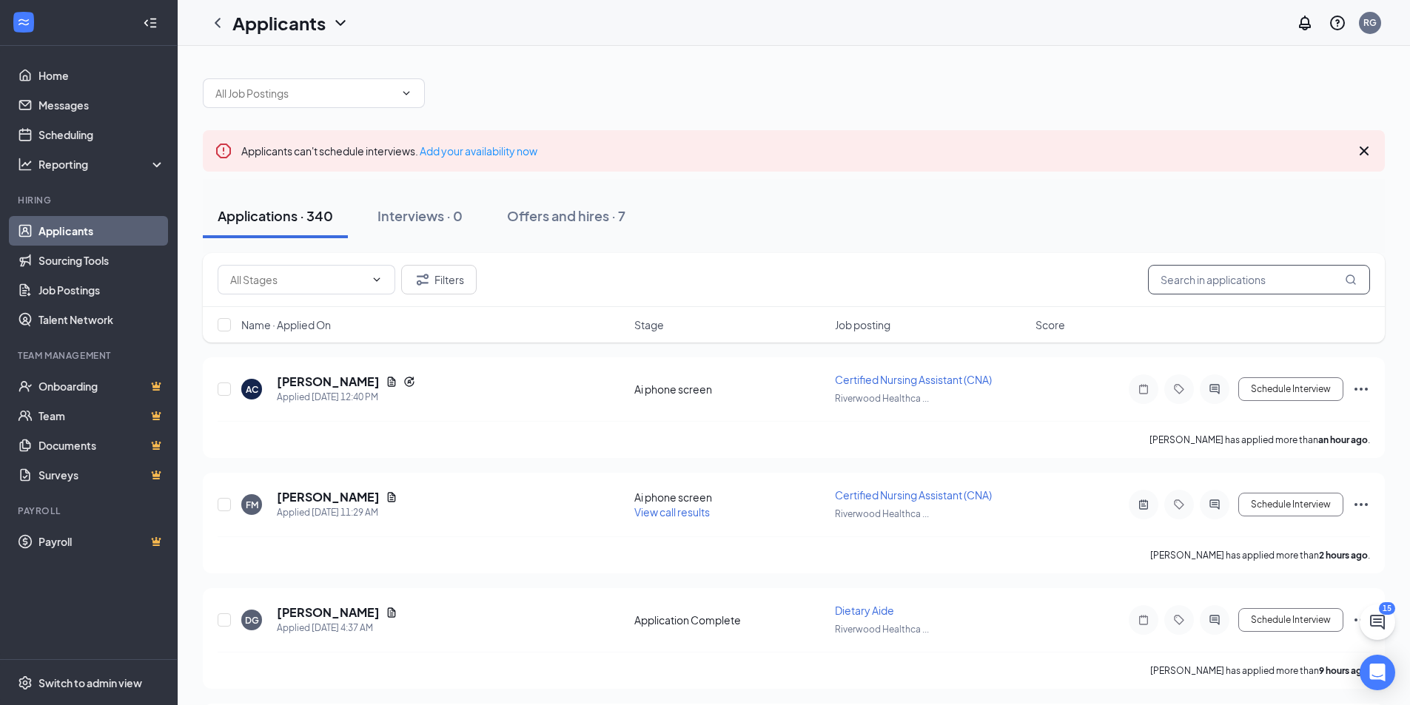
click at [1228, 274] on input "text" at bounding box center [1259, 280] width 222 height 30
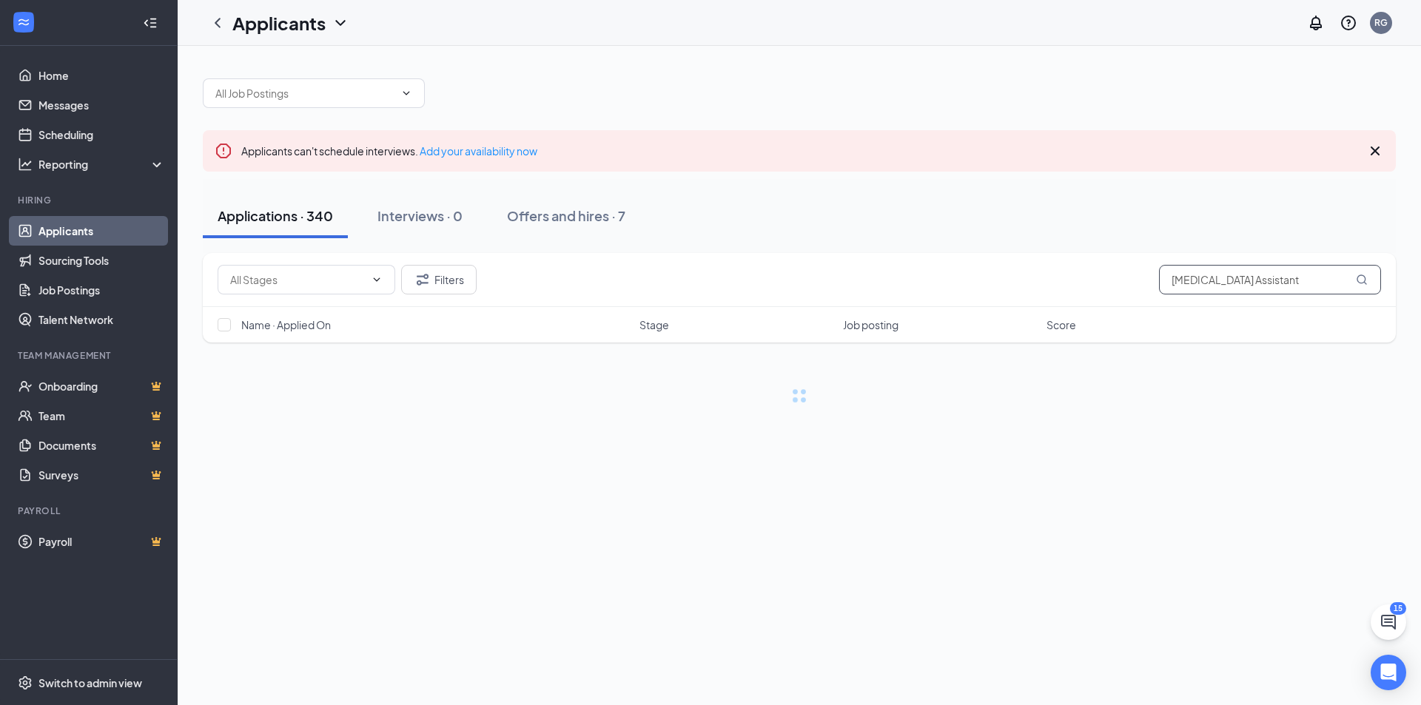
type input "Occupational Therapy Assistant"
click at [1365, 281] on icon "MagnifyingGlass" at bounding box center [1362, 280] width 12 height 12
click at [497, 152] on link "Add your availability now" at bounding box center [479, 150] width 118 height 13
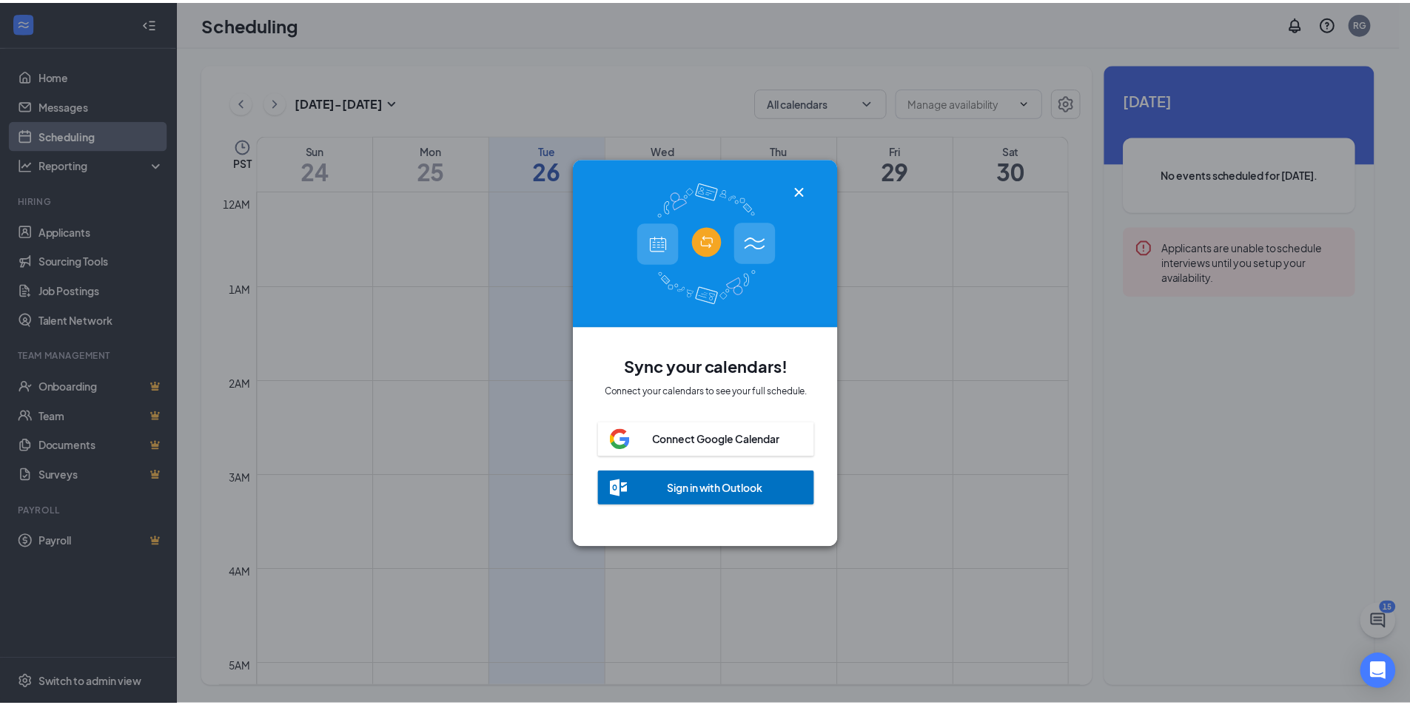
scroll to position [727, 0]
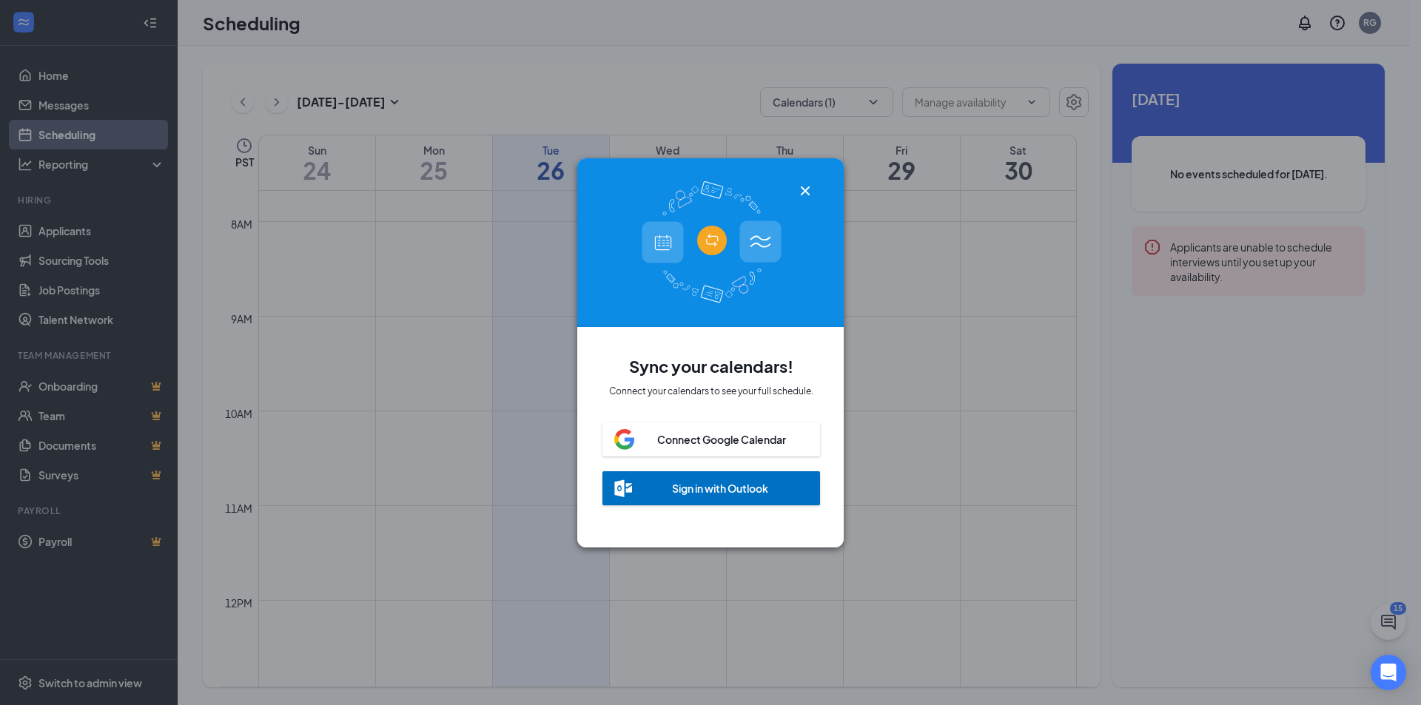
click at [805, 182] on icon "Cross" at bounding box center [805, 191] width 18 height 18
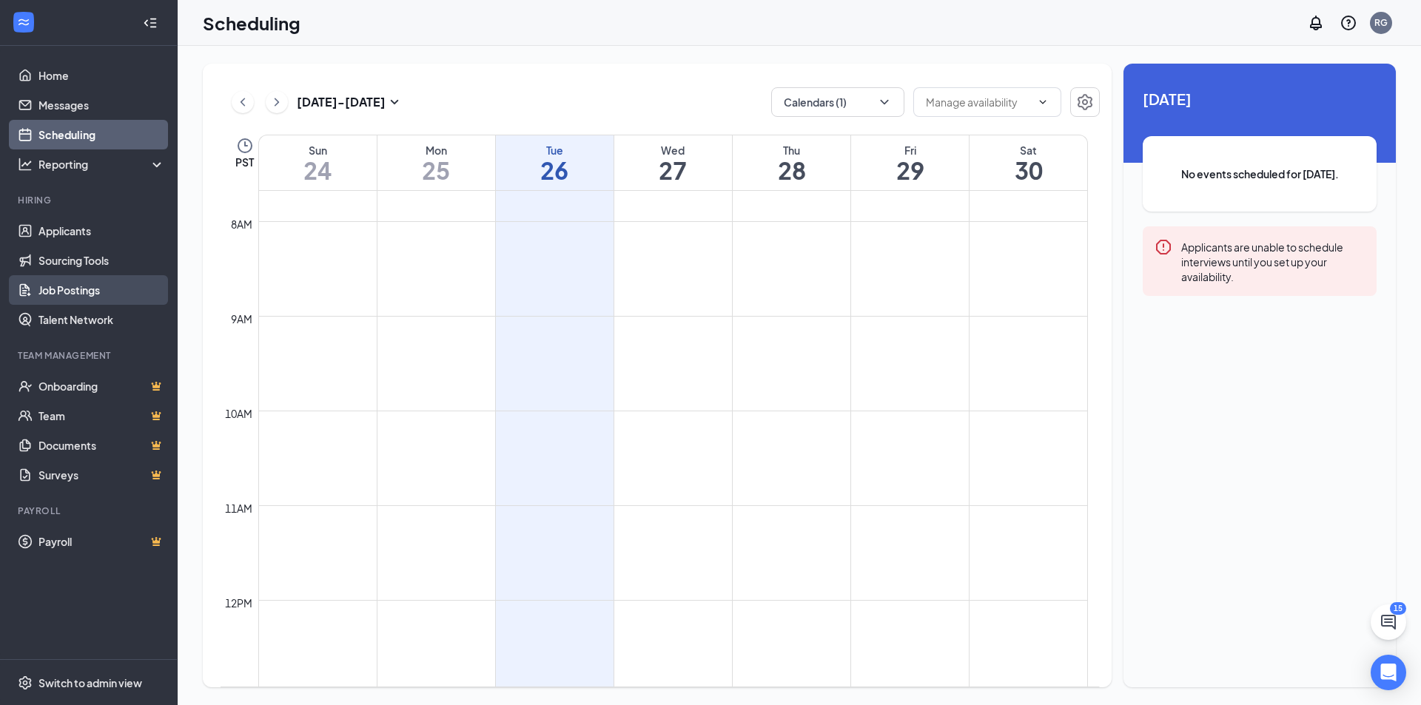
click at [83, 286] on link "Job Postings" at bounding box center [101, 290] width 127 height 30
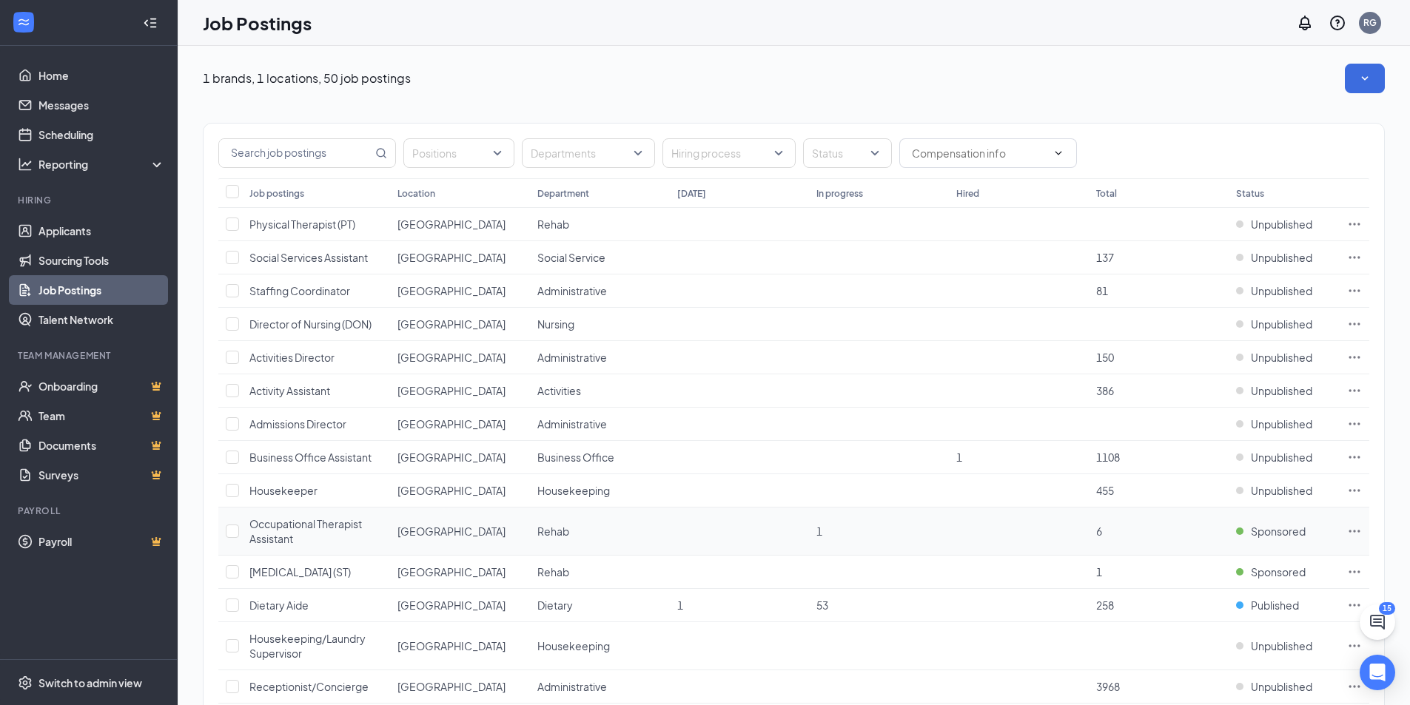
click at [1355, 530] on icon "Ellipses" at bounding box center [1354, 531] width 15 height 15
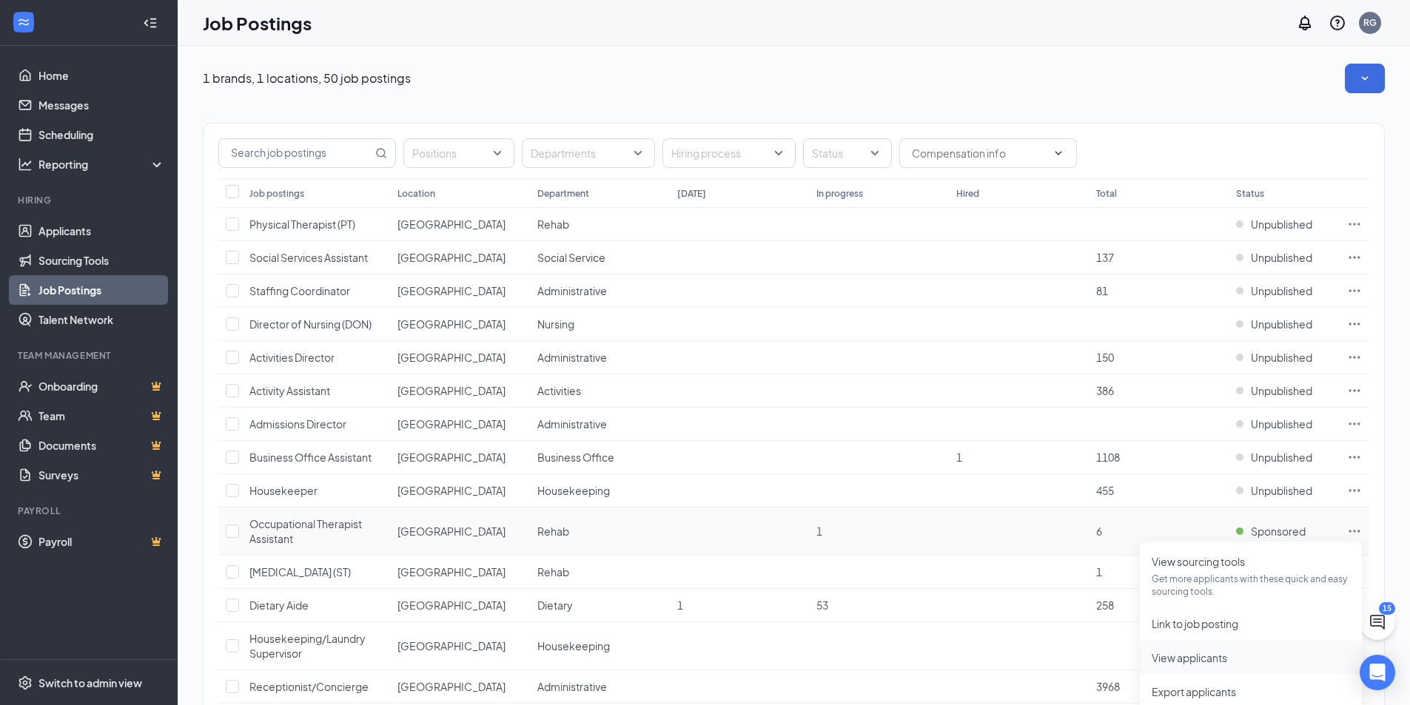
click at [1200, 655] on span "View applicants" at bounding box center [1188, 657] width 75 height 13
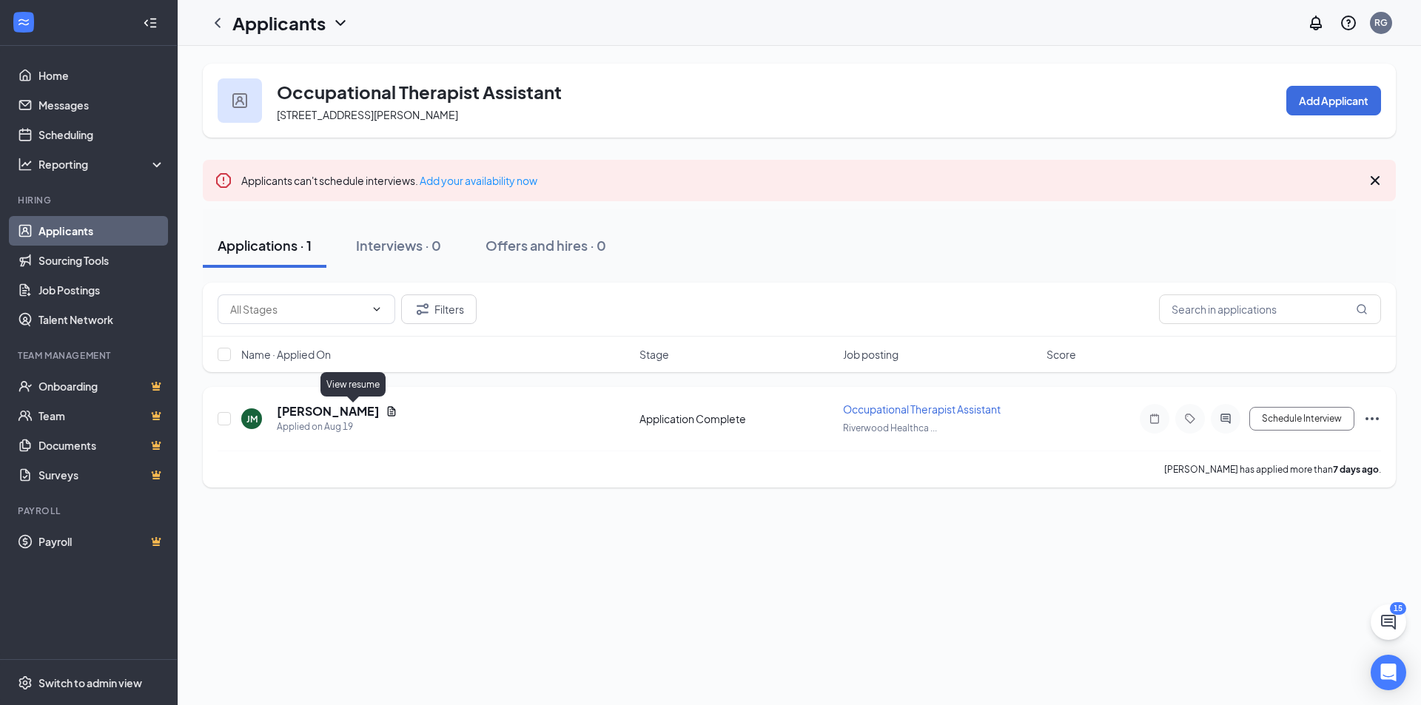
click at [386, 411] on icon "Document" at bounding box center [392, 412] width 12 height 12
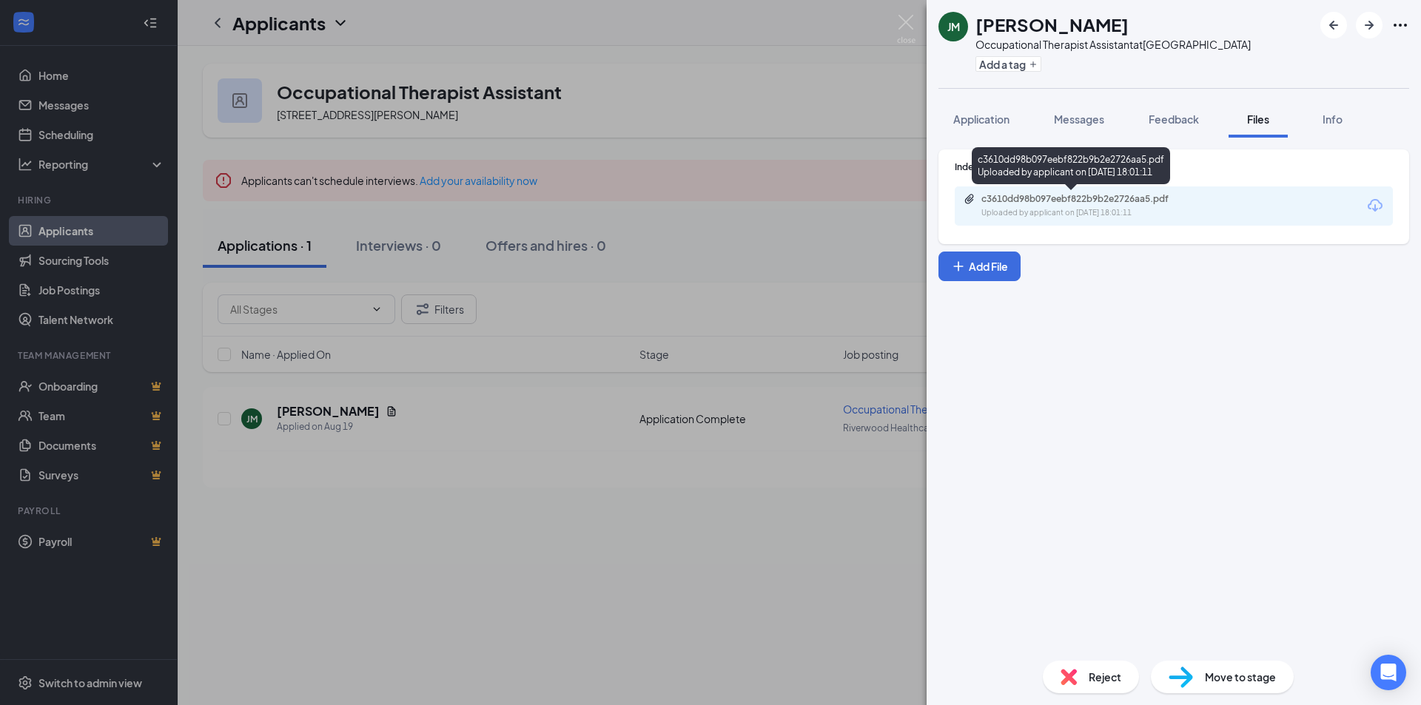
click at [1119, 206] on div "c3610dd98b097eebf822b9b2e2726aa5.pdf Uploaded by applicant on Aug 19, 2025 at 1…" at bounding box center [1083, 206] width 240 height 26
click at [906, 15] on img at bounding box center [906, 29] width 19 height 29
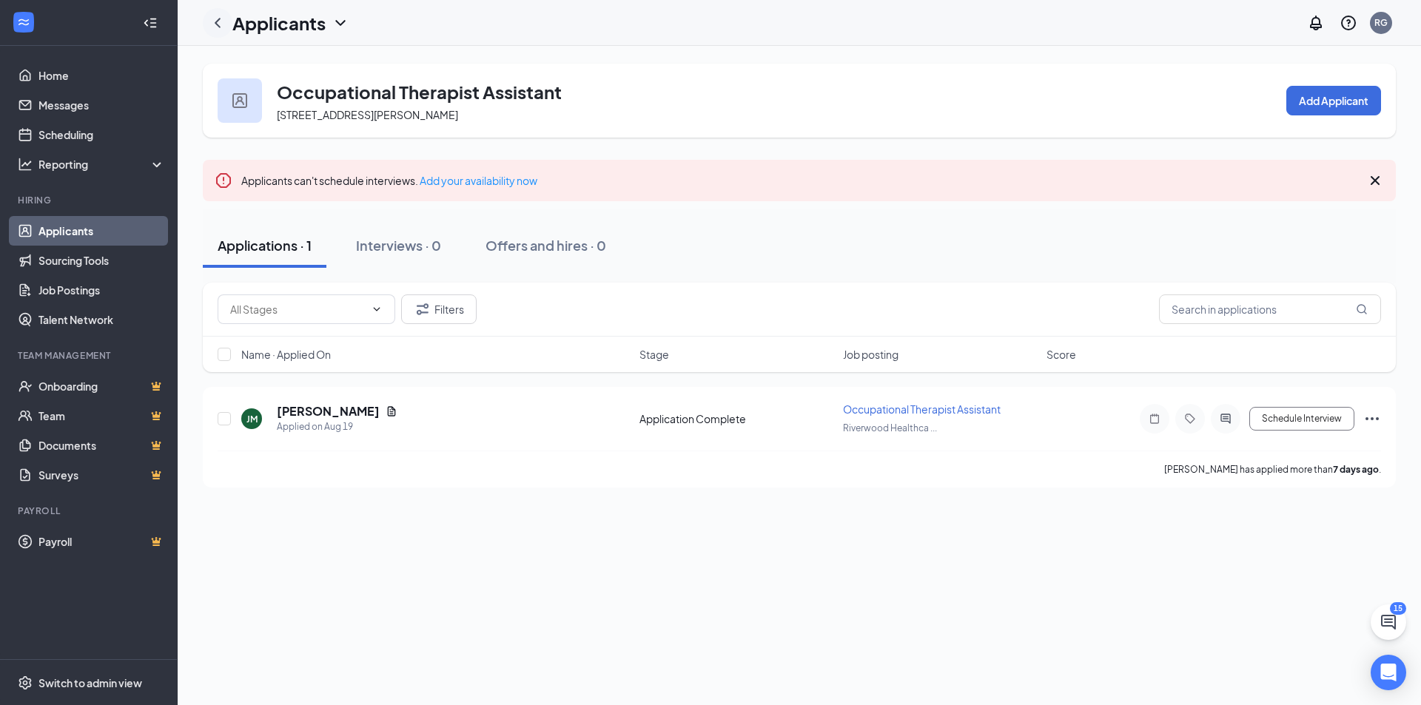
click at [218, 21] on icon "ChevronLeft" at bounding box center [218, 23] width 6 height 10
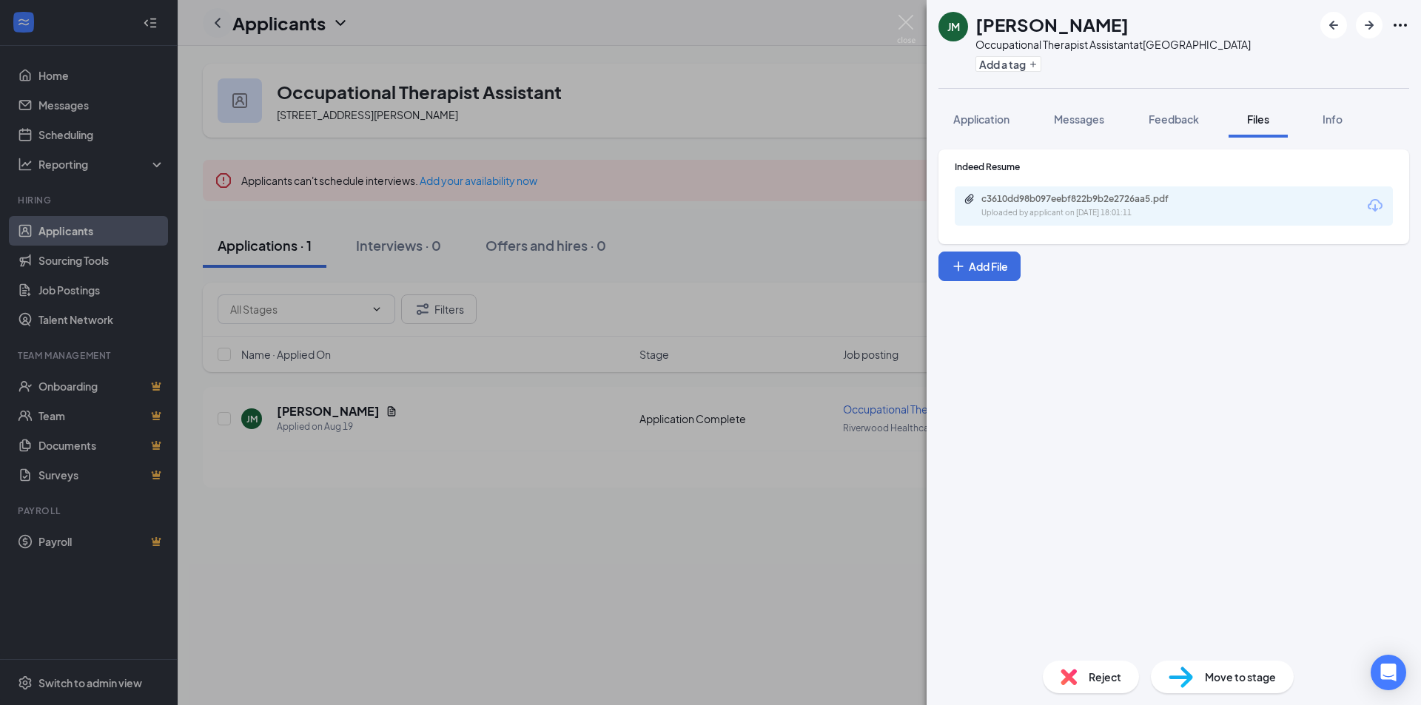
click at [218, 21] on div "JM Jennifer Ma Occupational Therapist Assistant at Riverwood Healthcare Center …" at bounding box center [710, 352] width 1421 height 705
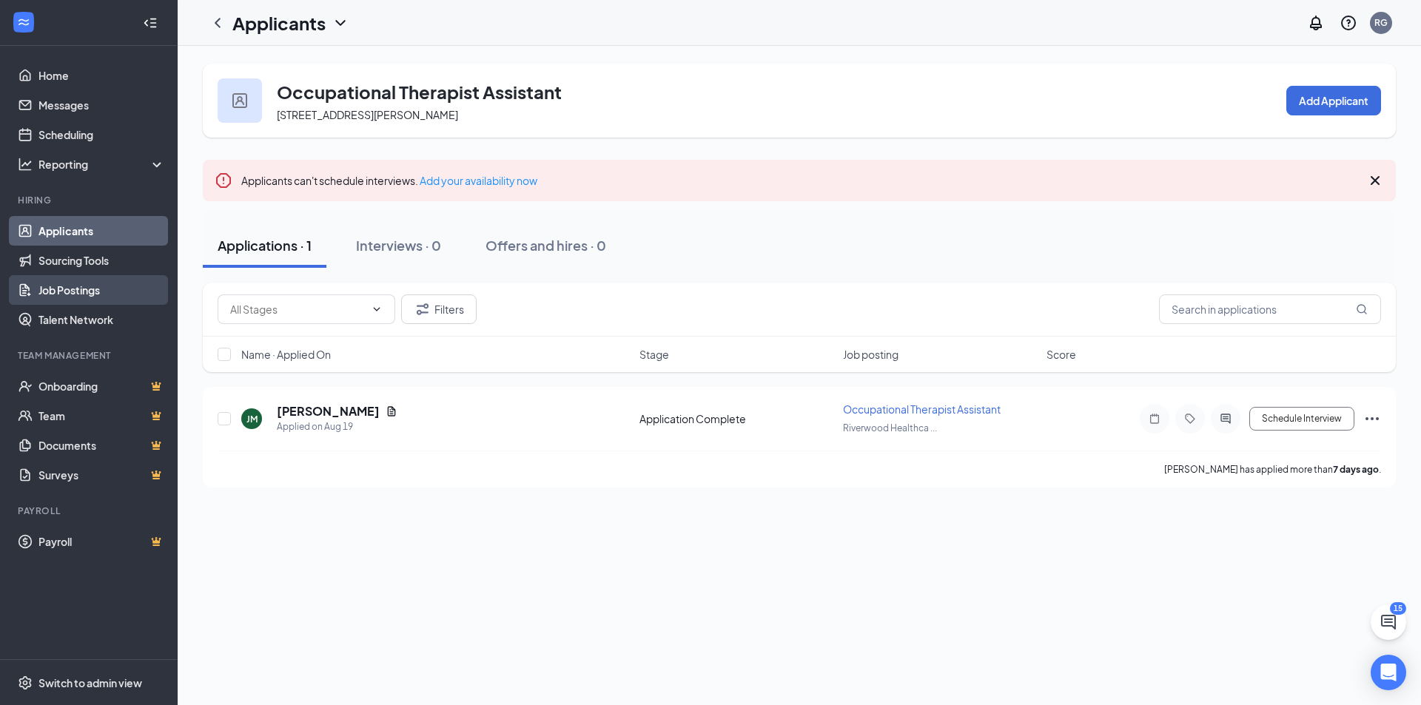
click at [90, 286] on link "Job Postings" at bounding box center [101, 290] width 127 height 30
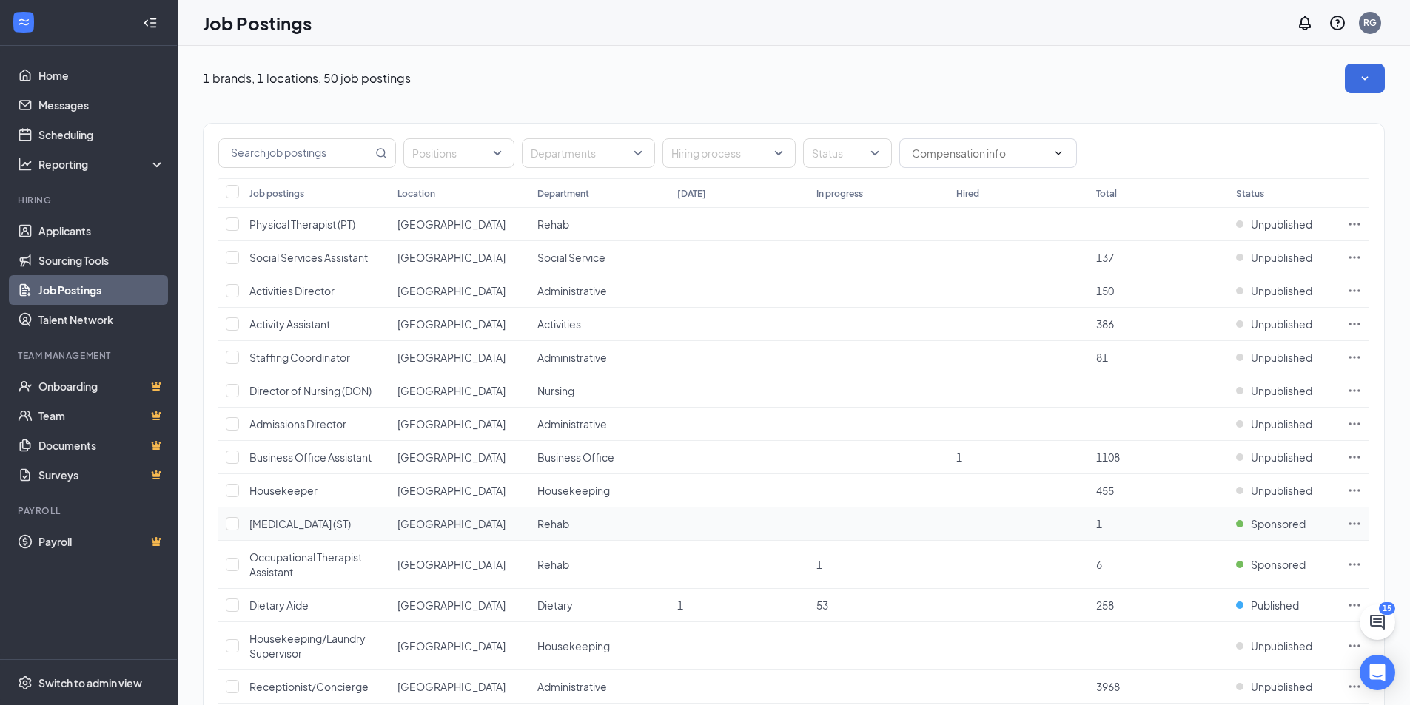
click at [1353, 521] on icon "Ellipses" at bounding box center [1354, 524] width 15 height 15
click at [1242, 647] on span "View applicants" at bounding box center [1250, 650] width 198 height 16
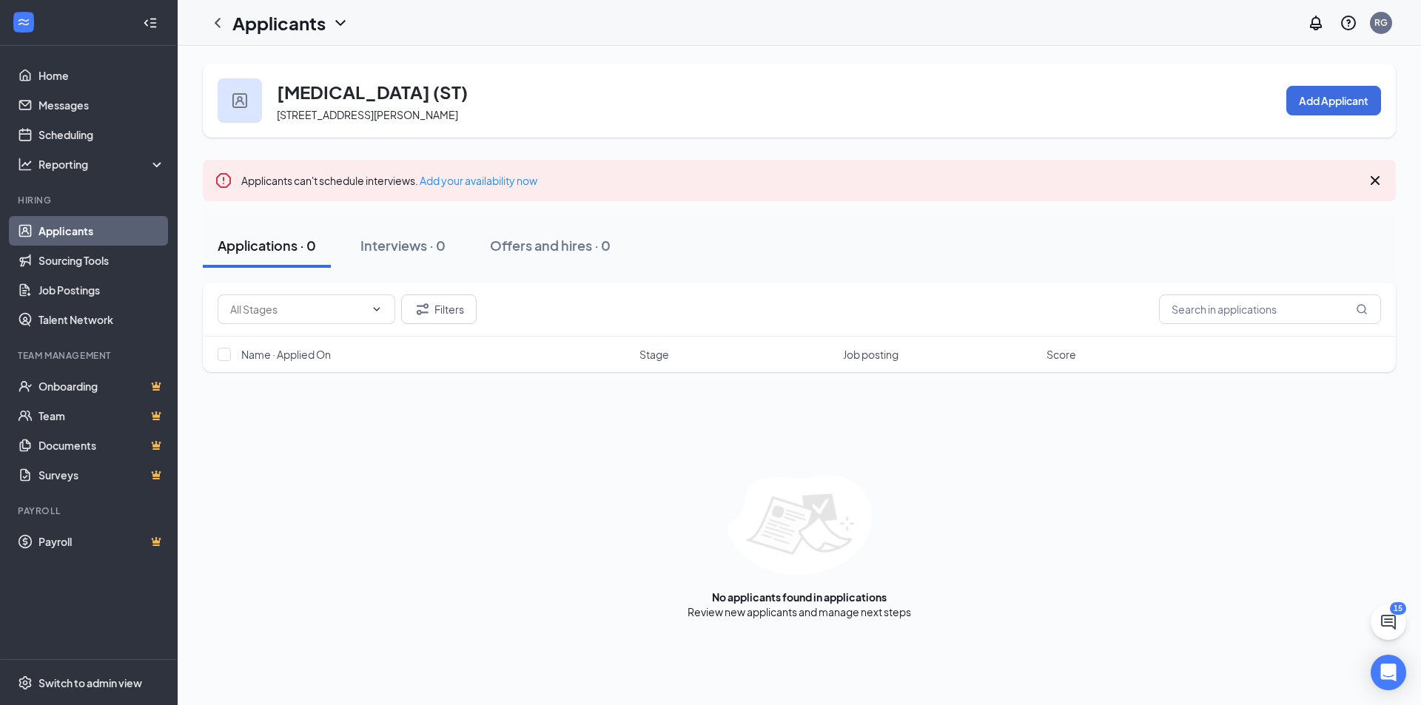
click at [1374, 178] on icon "Cross" at bounding box center [1375, 181] width 18 height 18
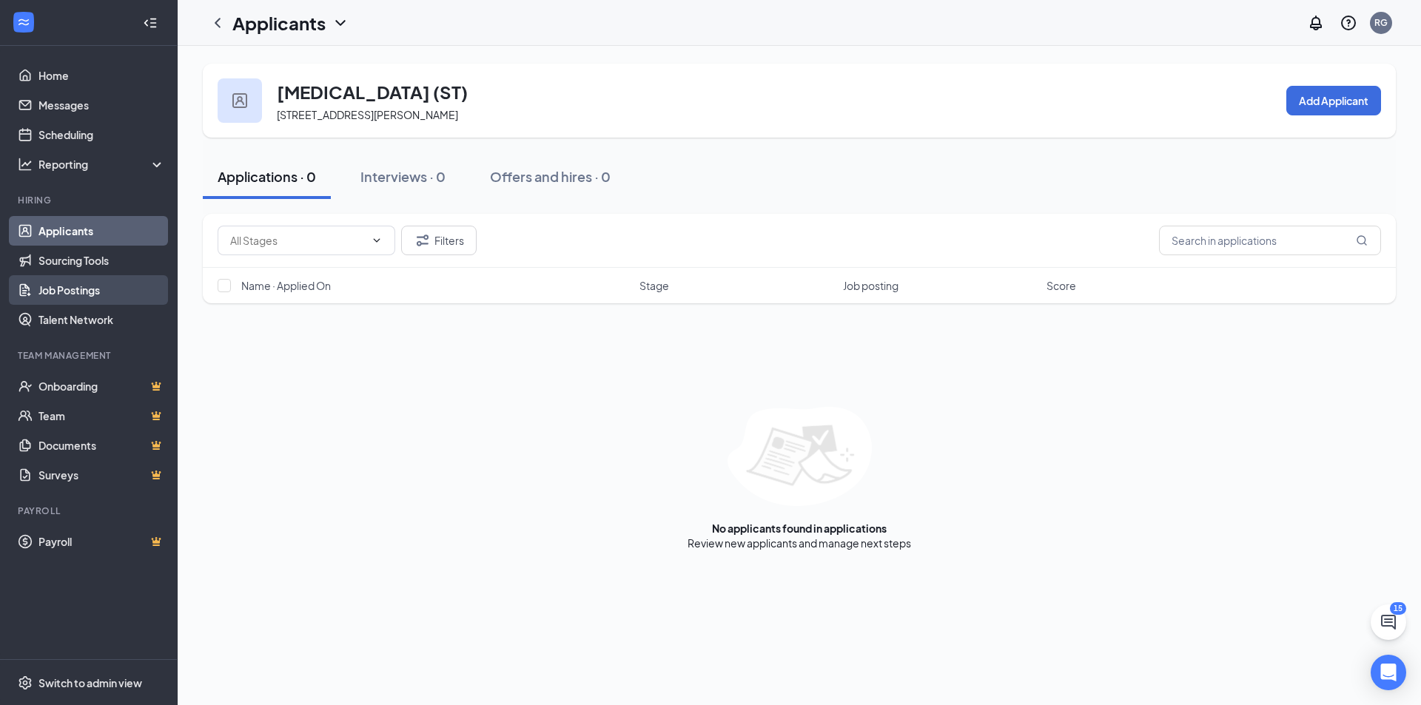
click at [74, 286] on link "Job Postings" at bounding box center [101, 290] width 127 height 30
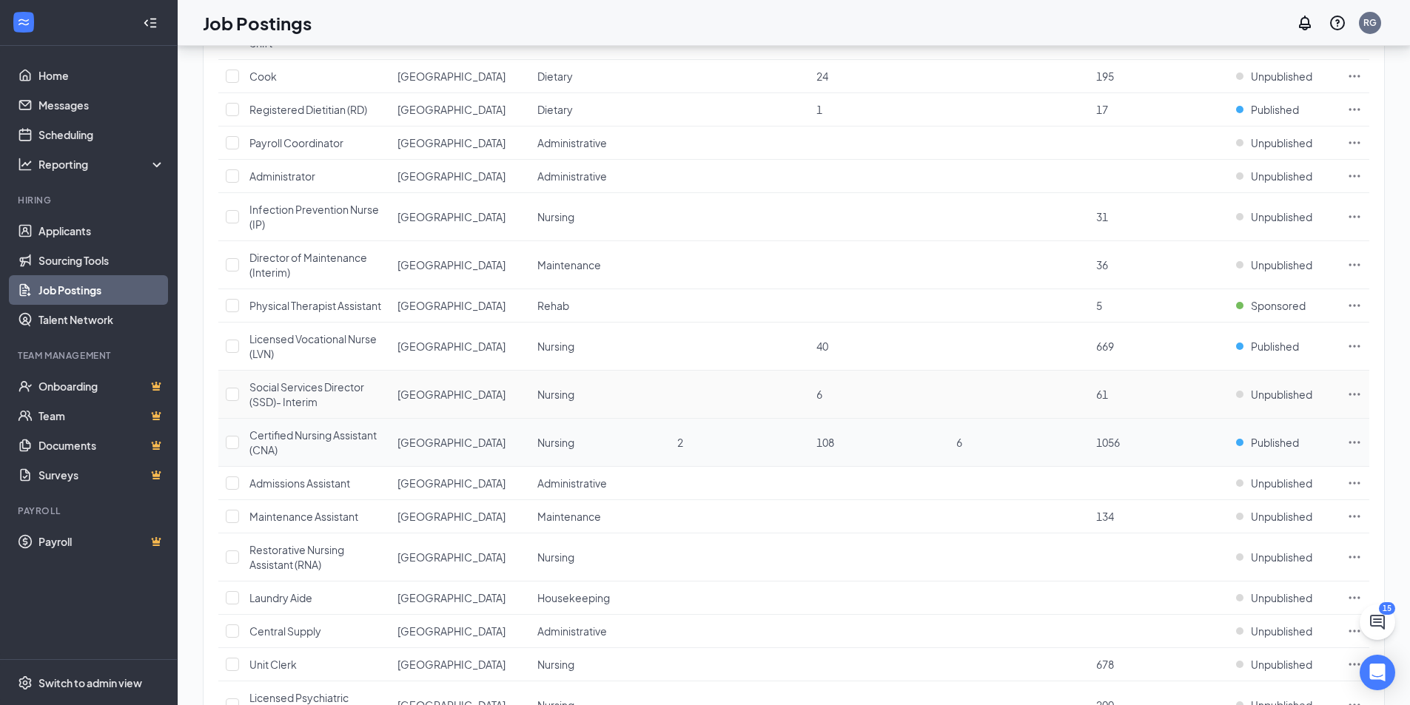
scroll to position [1258, 0]
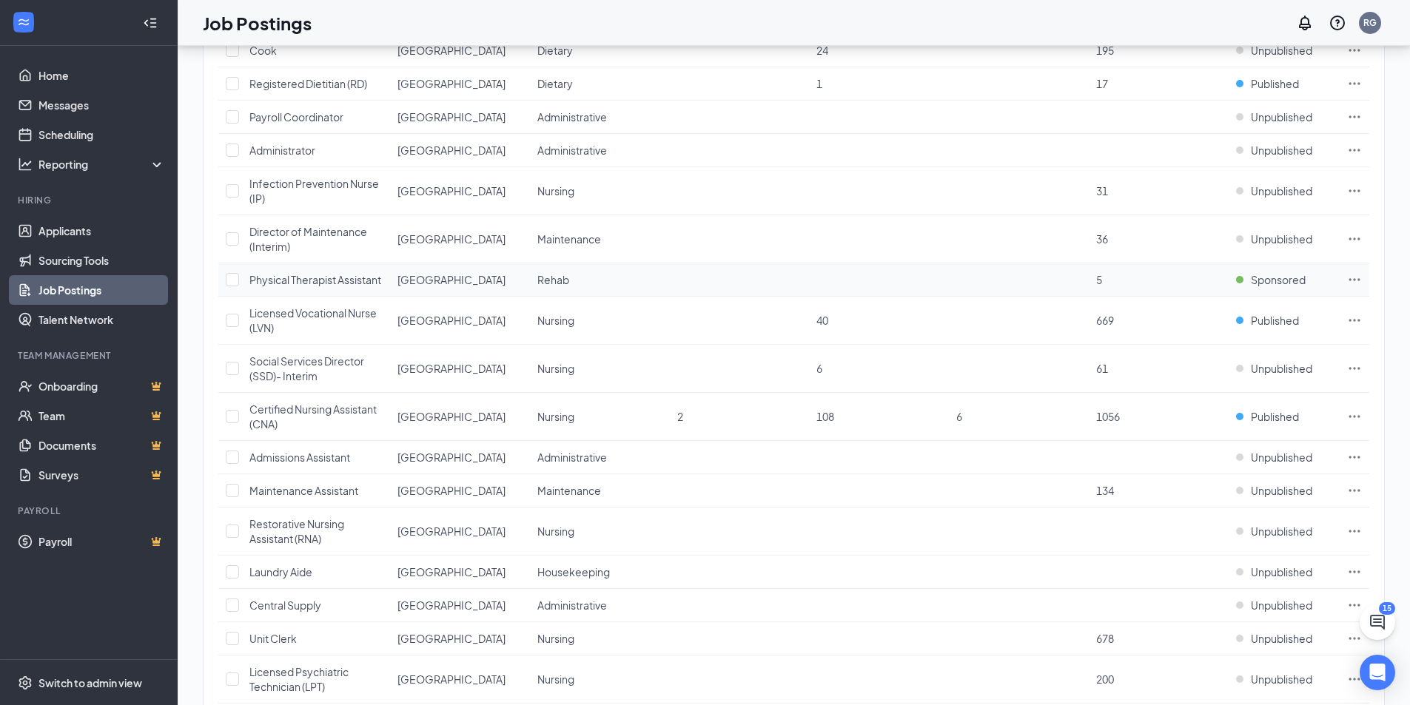
click at [1351, 287] on icon "Ellipses" at bounding box center [1354, 279] width 15 height 15
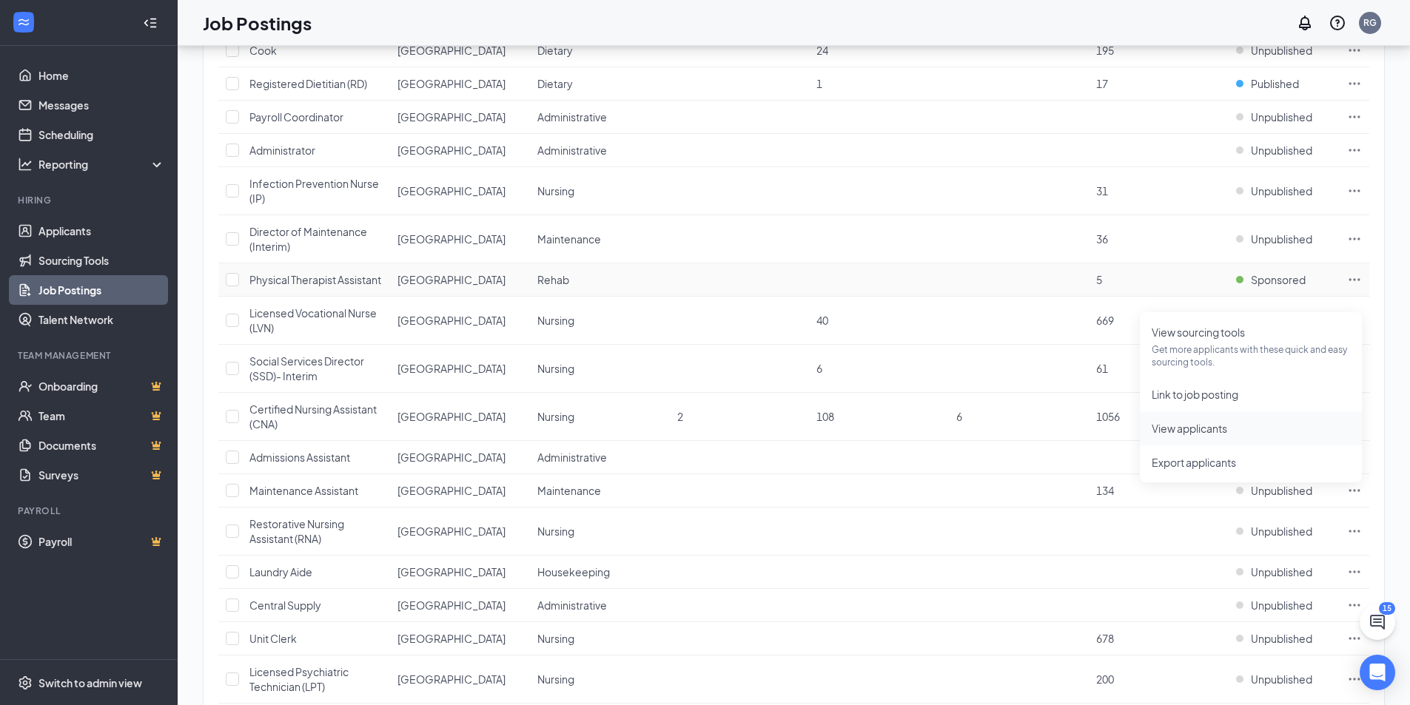
click at [1221, 423] on span "View applicants" at bounding box center [1188, 428] width 75 height 13
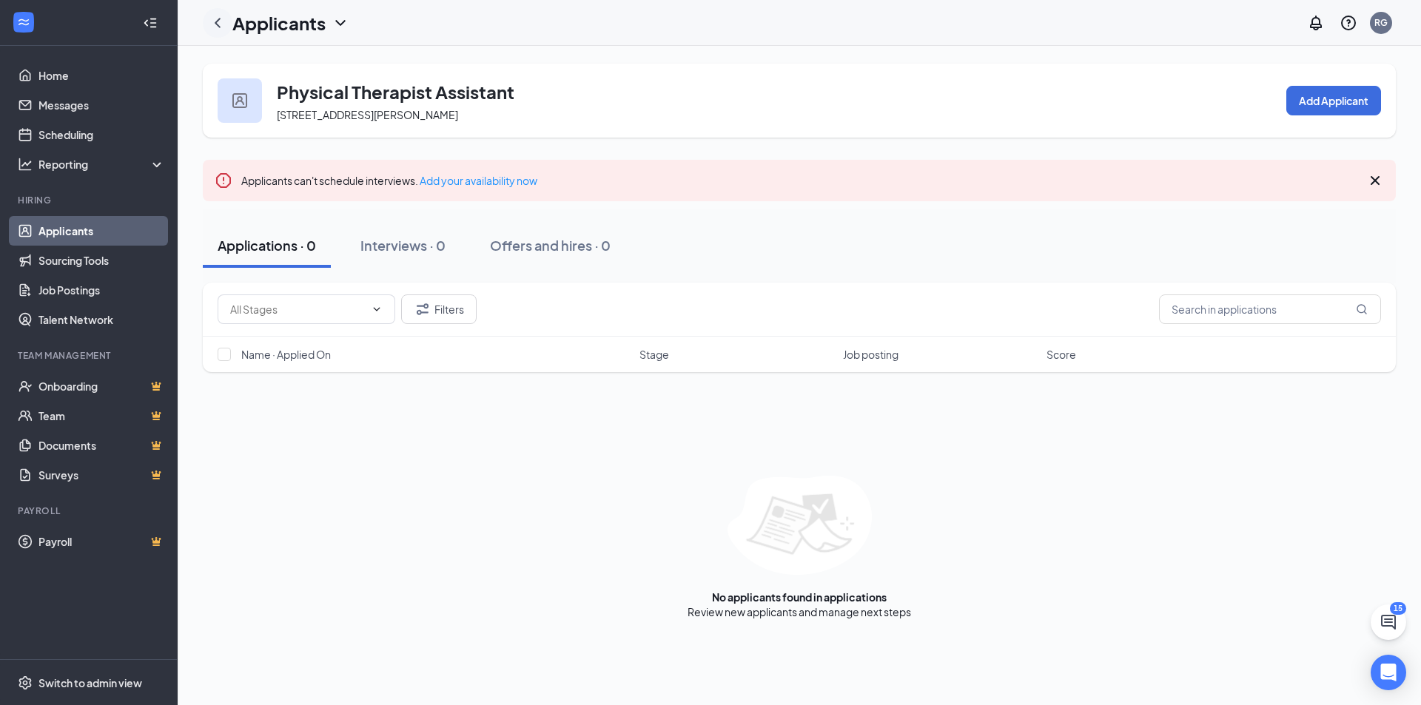
click at [221, 24] on icon "ChevronLeft" at bounding box center [218, 23] width 18 height 18
click at [1376, 189] on div "Applicants can't schedule interviews. Add your availability now" at bounding box center [799, 180] width 1193 height 41
click at [1374, 174] on icon "Cross" at bounding box center [1375, 181] width 18 height 18
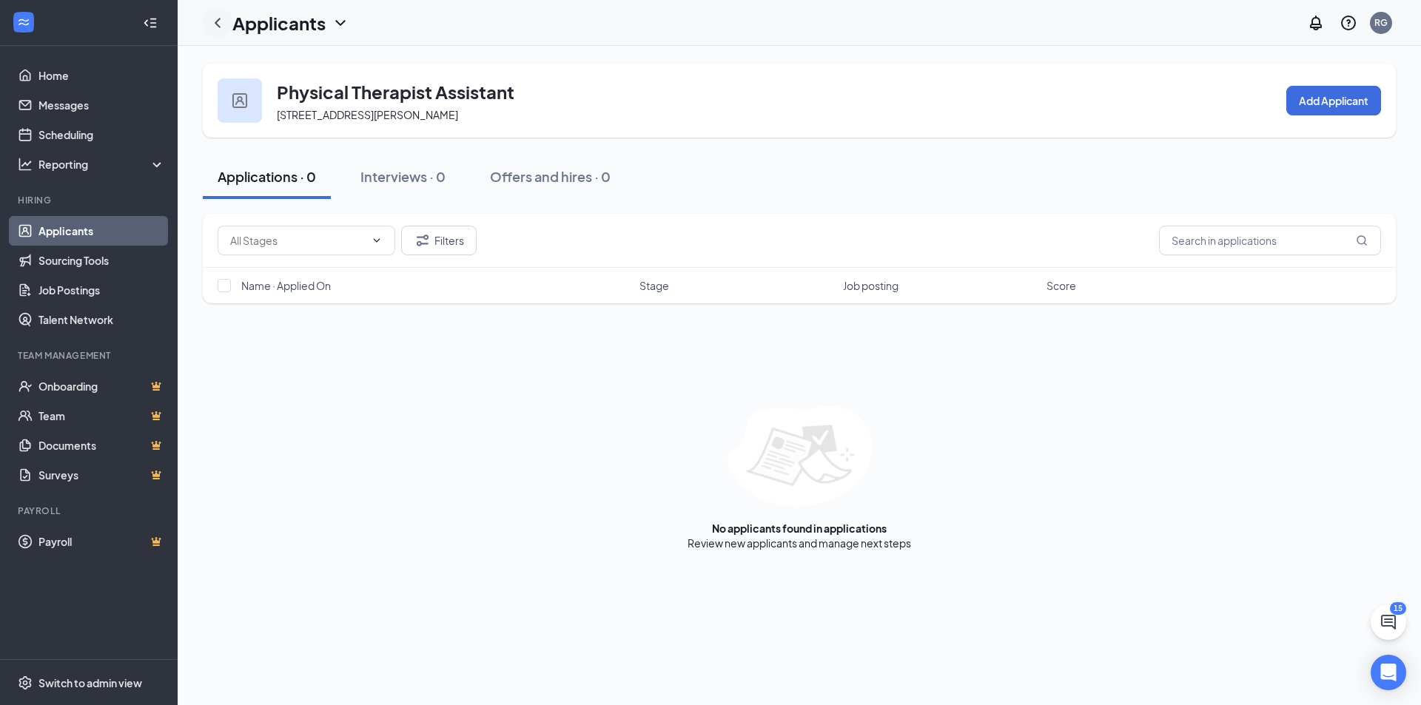
click at [215, 16] on icon "ChevronLeft" at bounding box center [218, 23] width 18 height 18
click at [226, 21] on icon "ChevronLeft" at bounding box center [218, 23] width 18 height 18
click at [100, 295] on link "Job Postings" at bounding box center [101, 290] width 127 height 30
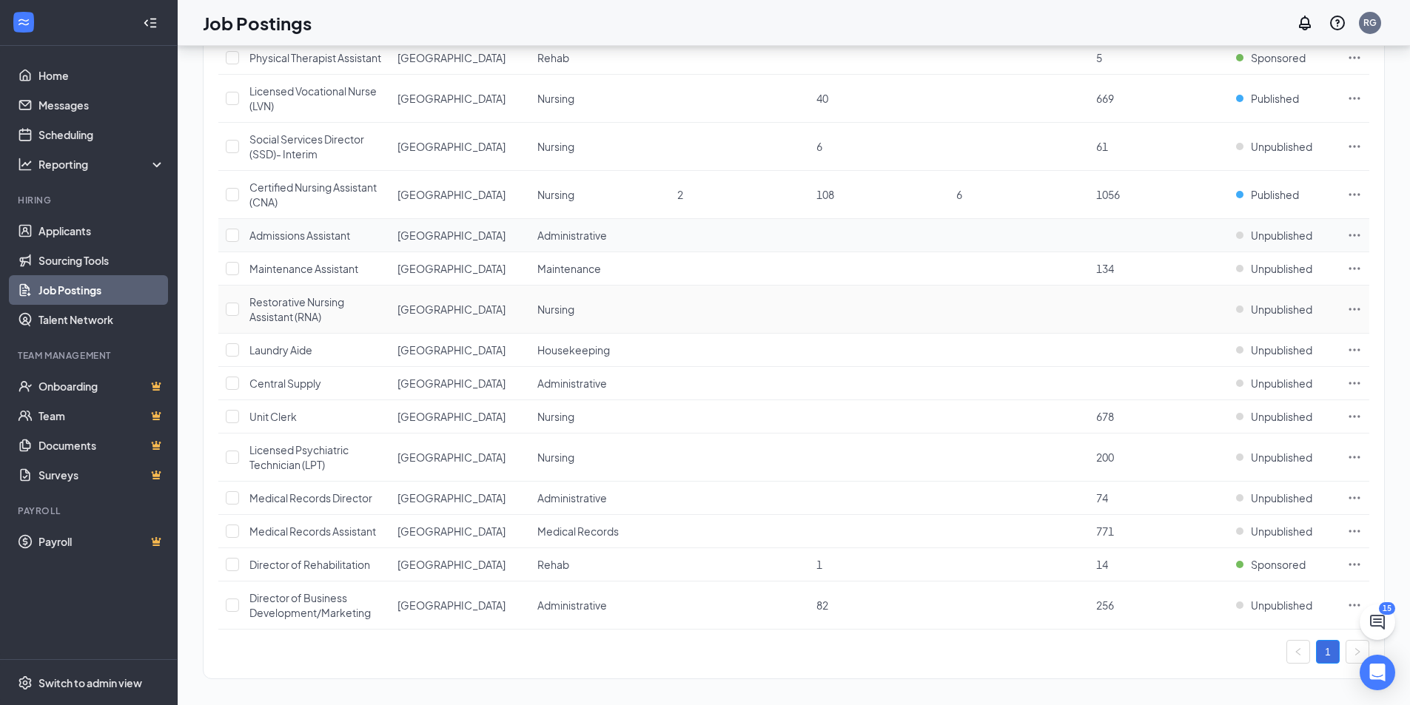
scroll to position [1516, 0]
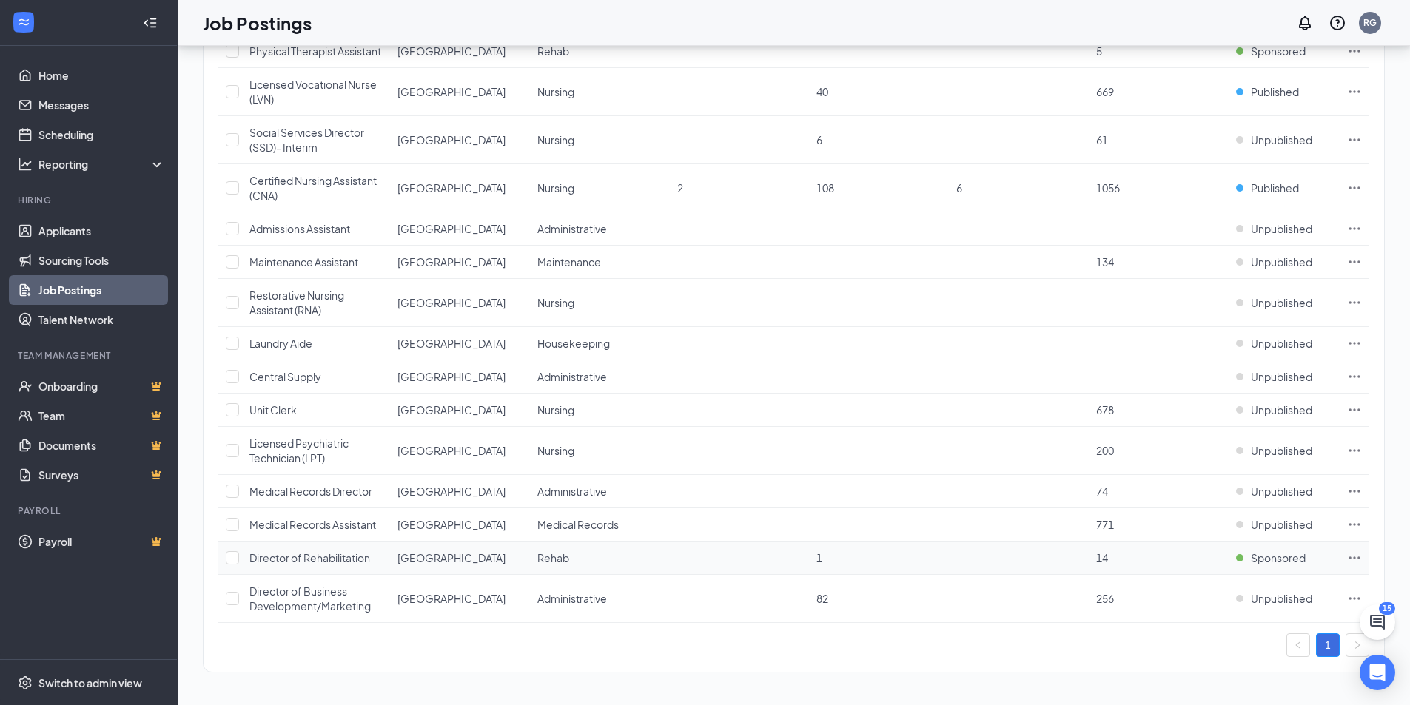
click at [1356, 556] on icon "Ellipses" at bounding box center [1354, 558] width 15 height 15
click at [1205, 517] on span "View applicants" at bounding box center [1188, 523] width 75 height 13
